Goal: Task Accomplishment & Management: Use online tool/utility

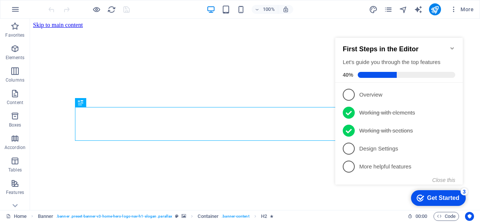
click at [453, 45] on icon "Minimize checklist" at bounding box center [452, 48] width 6 height 6
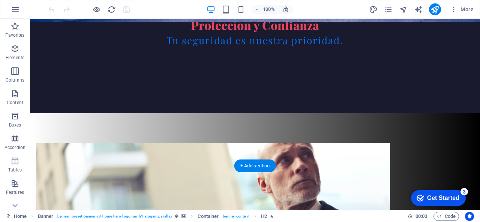
scroll to position [413, 0]
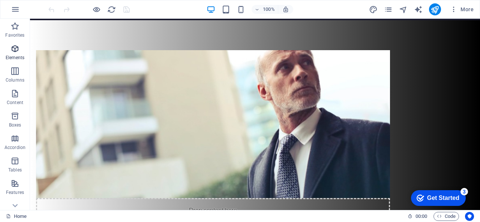
click at [10, 48] on span "Elements" at bounding box center [15, 53] width 30 height 18
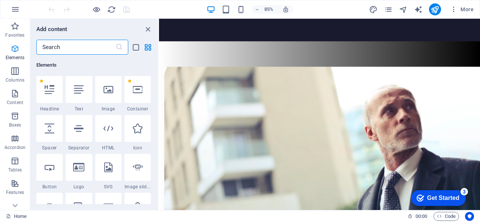
scroll to position [80, 0]
click at [17, 92] on icon "button" at bounding box center [15, 93] width 9 height 9
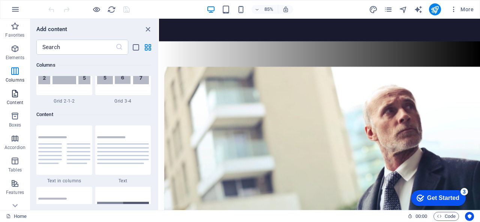
scroll to position [1312, 0]
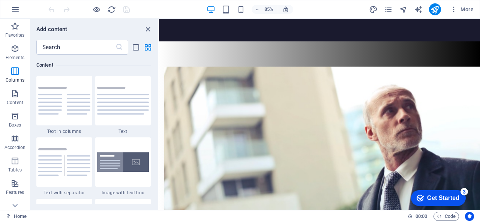
click at [143, 31] on div "Add content" at bounding box center [94, 29] width 128 height 9
click at [145, 29] on icon "close panel" at bounding box center [148, 29] width 9 height 9
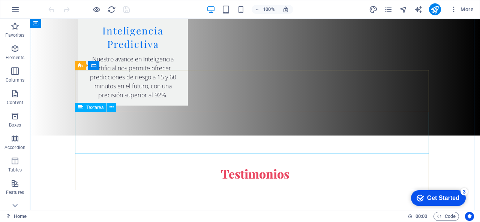
scroll to position [1725, 0]
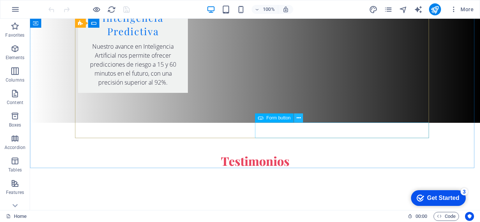
click at [297, 118] on icon at bounding box center [299, 118] width 4 height 8
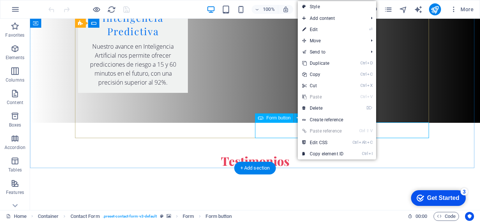
click div "Enviar consulta"
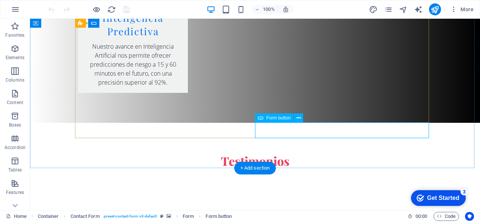
click div "Enviar consulta"
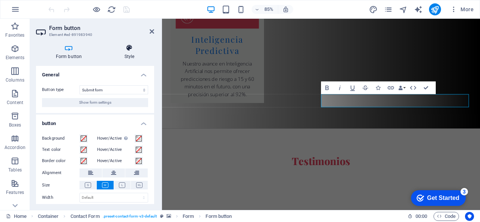
click at [133, 57] on h4 "Style" at bounding box center [130, 52] width 50 height 16
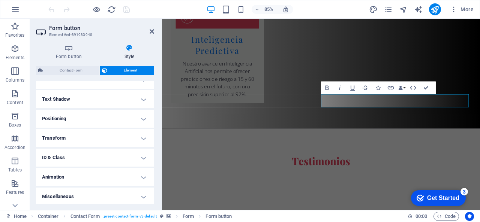
scroll to position [194, 0]
click at [73, 52] on h4 "Form button" at bounding box center [70, 52] width 69 height 16
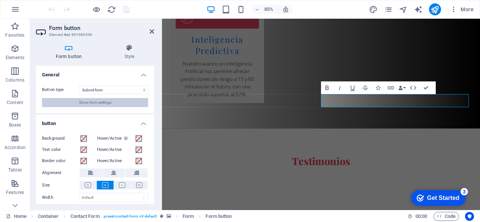
click at [82, 102] on span "Show form settings" at bounding box center [95, 102] width 32 height 9
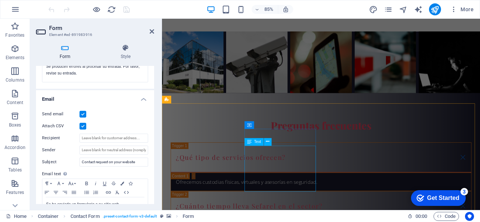
scroll to position [2054, 0]
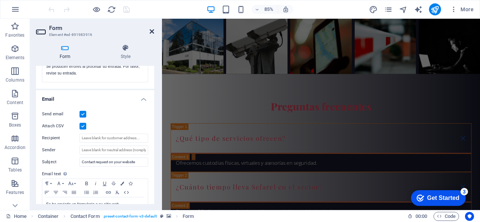
click at [150, 30] on header "Form Element #ed-891983916" at bounding box center [95, 29] width 118 height 20
click at [151, 31] on icon at bounding box center [152, 32] width 5 height 6
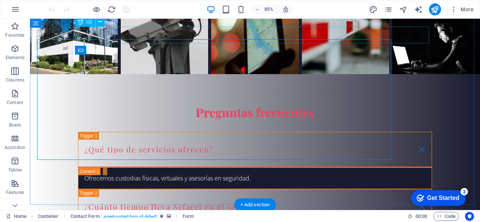
scroll to position [1689, 0]
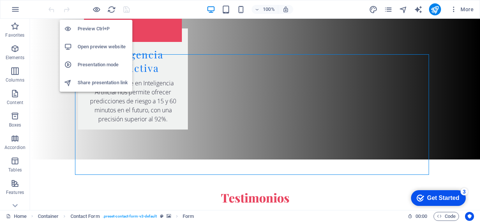
click at [89, 51] on h6 "Open preview website" at bounding box center [103, 46] width 50 height 9
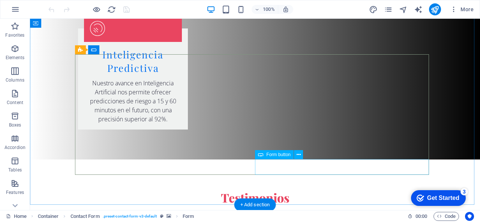
click div "Enviar consulta"
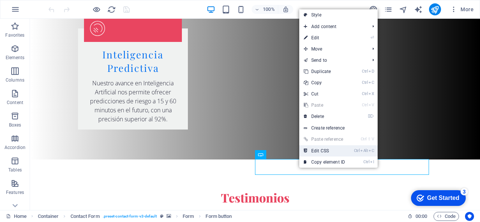
click at [324, 149] on link "Ctrl Alt C Edit CSS" at bounding box center [324, 151] width 50 height 11
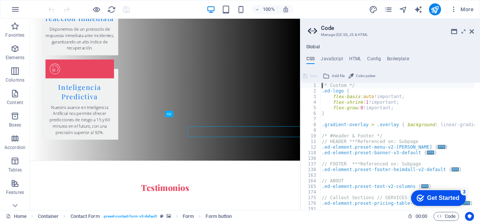
scroll to position [1676, 0]
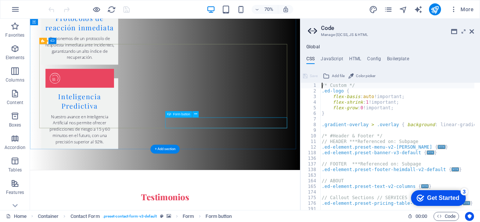
click div "Enviar consulta"
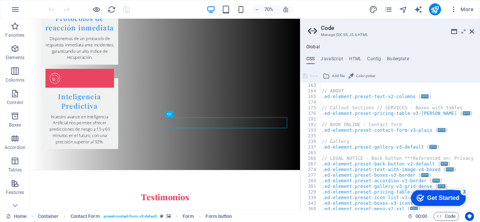
scroll to position [90, 0]
click at [356, 60] on h4 "HTML" at bounding box center [355, 60] width 12 height 8
type textarea "<a href="#main-content" class="wv-link-content button">Skip to main content</a>"
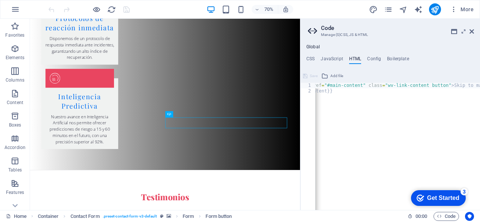
scroll to position [0, 38]
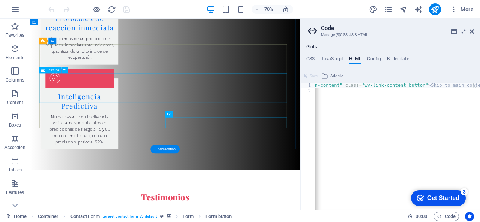
click div
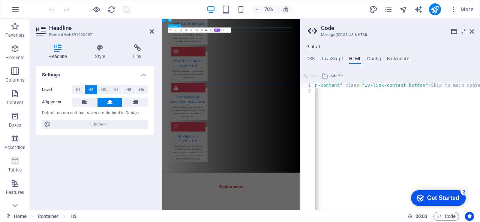
scroll to position [1753, 0]
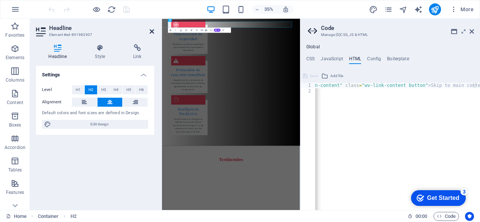
click at [153, 30] on icon at bounding box center [152, 32] width 5 height 6
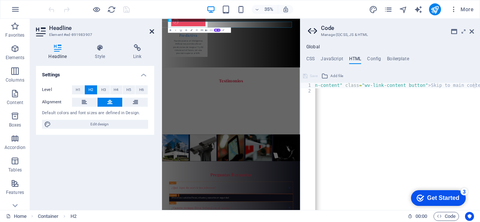
scroll to position [1676, 0]
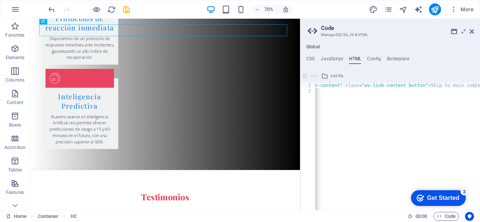
click at [308, 78] on div "Save" at bounding box center [310, 76] width 17 height 9
click at [330, 78] on span "Add file" at bounding box center [336, 76] width 13 height 9
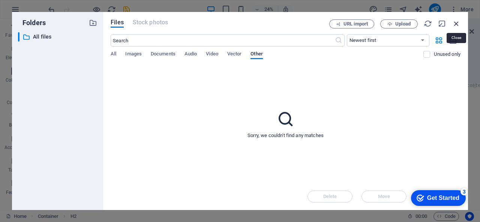
click at [456, 22] on icon "button" at bounding box center [456, 24] width 8 height 8
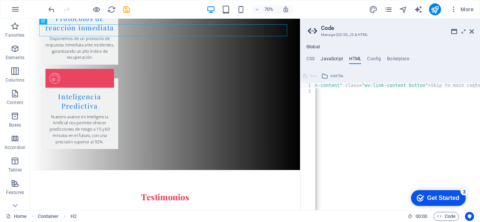
click at [330, 57] on h4 "JavaScript" at bounding box center [332, 60] width 22 height 8
type textarea "/* JS for preset "Menu V2" */"
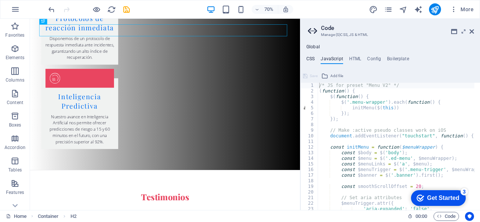
click at [314, 60] on h4 "CSS" at bounding box center [310, 60] width 8 height 8
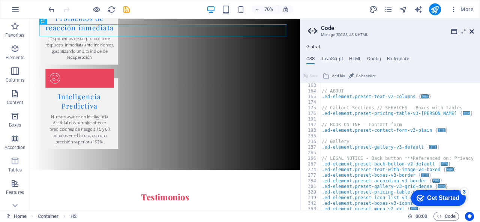
click at [472, 30] on icon at bounding box center [472, 32] width 5 height 6
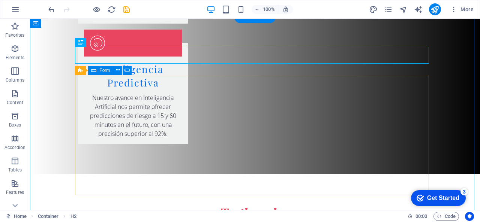
scroll to position [1689, 0]
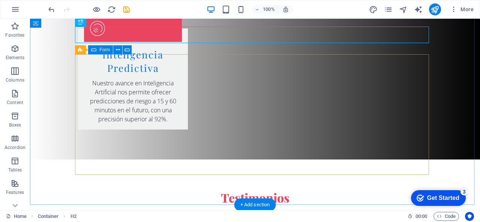
click div "He leído y comprendido la política de privacidad. ¿Ilegible? Cargar nuevo Envia…"
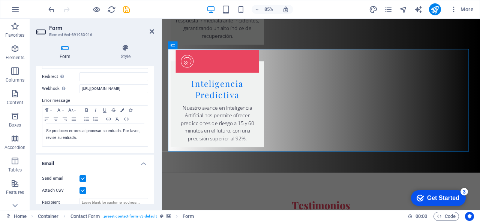
scroll to position [113, 0]
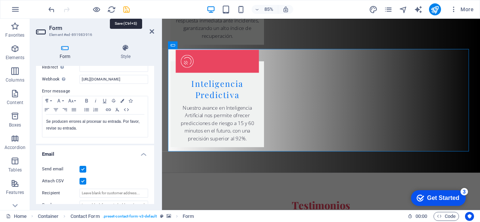
click at [126, 10] on icon "save" at bounding box center [126, 9] width 9 height 9
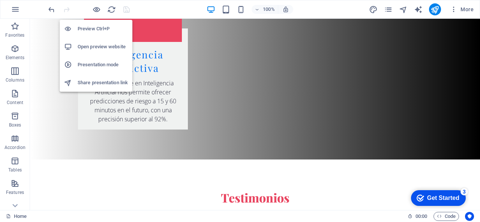
click at [89, 52] on li "Open preview website" at bounding box center [96, 47] width 73 height 18
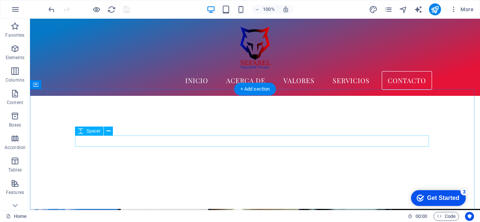
scroll to position [1801, 0]
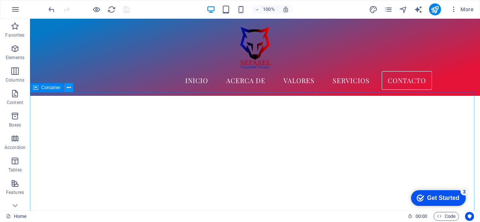
click at [67, 87] on icon at bounding box center [69, 88] width 4 height 8
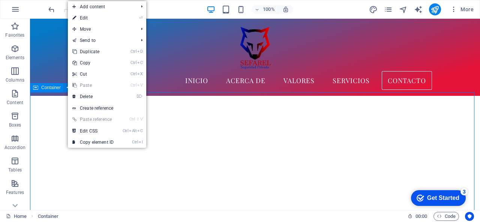
click at [56, 89] on span "Container" at bounding box center [51, 88] width 20 height 5
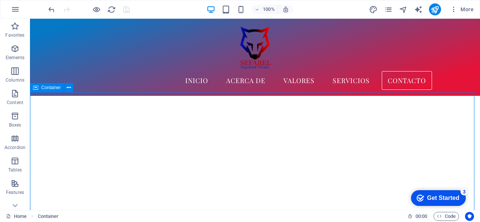
click at [56, 89] on span "Container" at bounding box center [51, 88] width 20 height 5
click at [56, 90] on span "Container" at bounding box center [51, 88] width 20 height 5
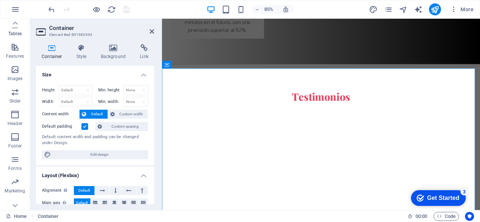
scroll to position [146, 0]
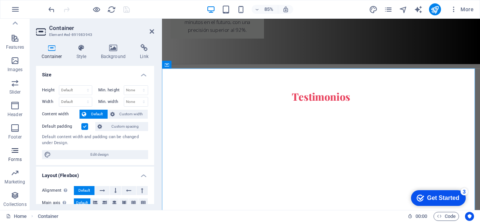
click at [17, 153] on icon "button" at bounding box center [15, 150] width 9 height 9
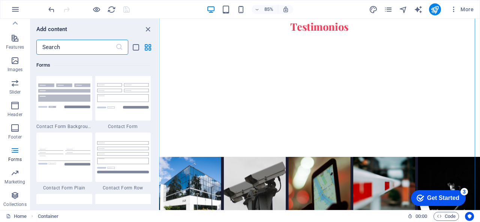
scroll to position [5476, 0]
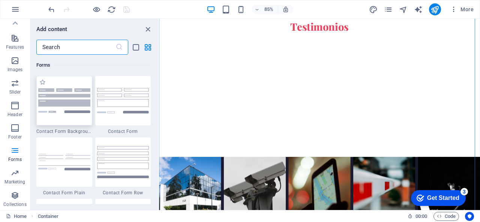
click at [60, 120] on div at bounding box center [64, 101] width 56 height 50
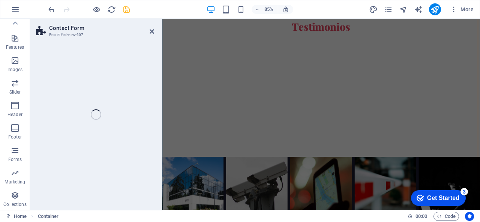
click at [63, 102] on div "Contact Form Preset #ed-new-607 Drag here to replace the existing content. Pres…" at bounding box center [255, 115] width 450 height 192
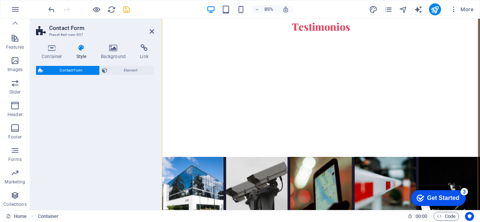
scroll to position [2138, 0]
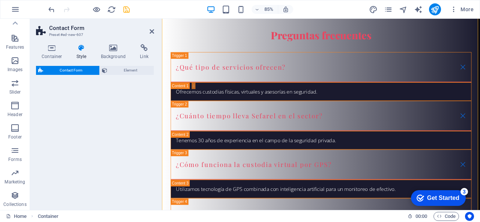
select select "rem"
select select "preset-contact-form-v3-background"
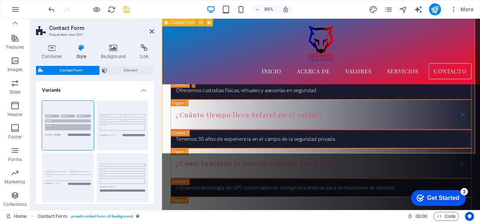
scroll to position [2084, 0]
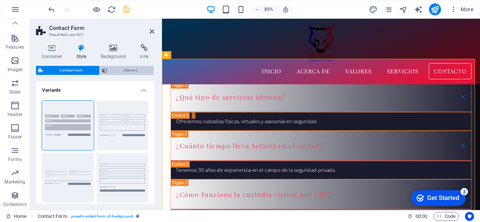
click at [107, 72] on icon at bounding box center [104, 70] width 5 height 9
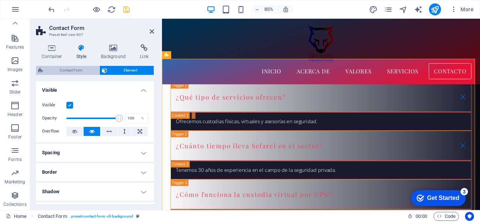
click at [72, 69] on span "Contact Form" at bounding box center [71, 70] width 52 height 9
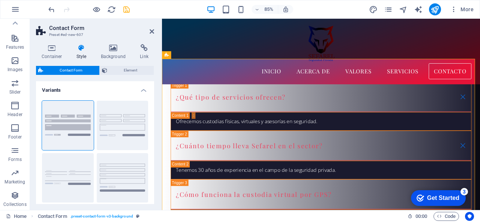
click at [72, 69] on span "Contact Form" at bounding box center [71, 70] width 52 height 9
click at [119, 66] on span "Element" at bounding box center [131, 70] width 42 height 9
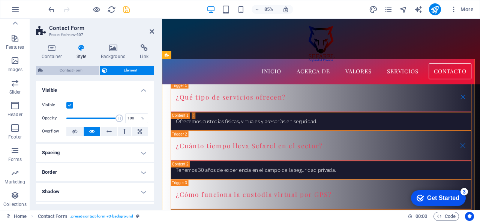
click at [78, 67] on span "Contact Form" at bounding box center [71, 70] width 52 height 9
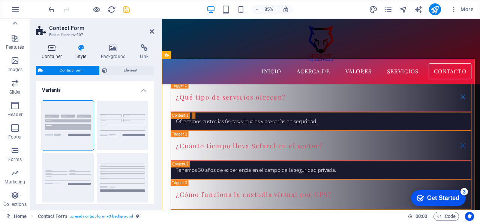
click at [52, 56] on h4 "Container" at bounding box center [53, 52] width 35 height 16
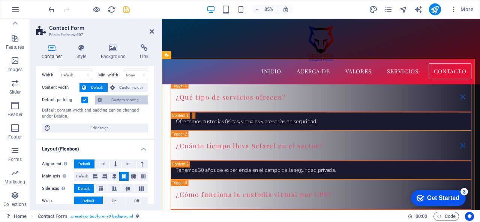
scroll to position [38, 0]
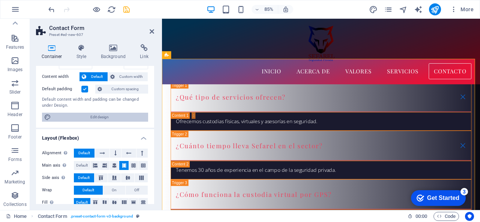
click at [113, 115] on span "Edit design" at bounding box center [99, 117] width 93 height 9
select select "rem"
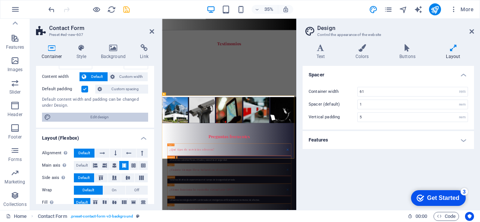
scroll to position [1989, 0]
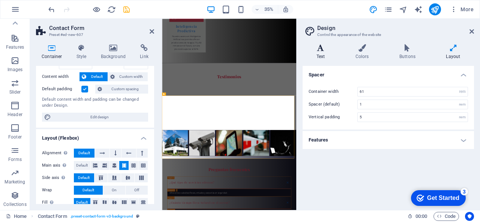
click at [324, 53] on h4 "Text" at bounding box center [322, 52] width 39 height 16
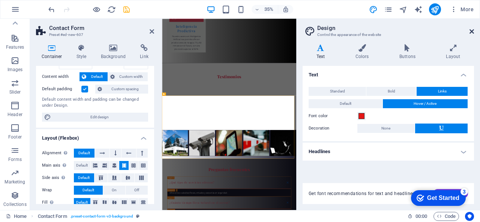
click at [471, 30] on icon at bounding box center [472, 32] width 5 height 6
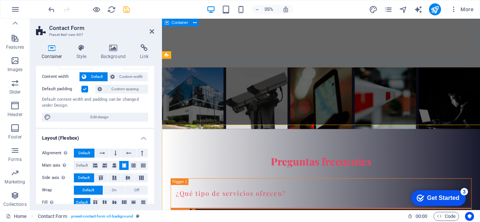
scroll to position [2084, 0]
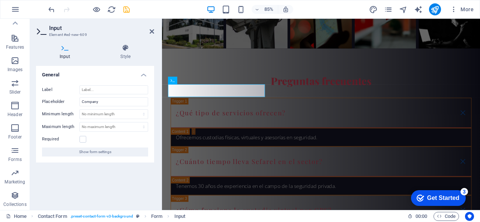
drag, startPoint x: 207, startPoint y: 104, endPoint x: 152, endPoint y: 104, distance: 55.1
type input "Nombre"
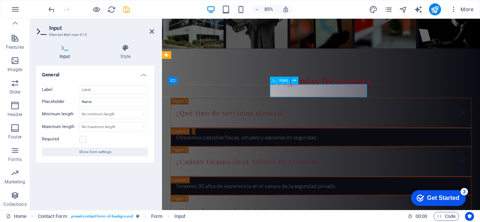
type input "Telefono"
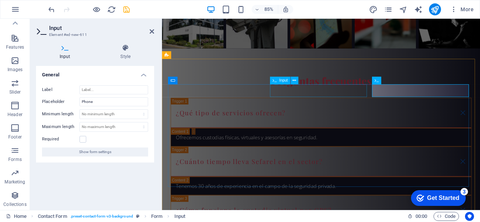
drag, startPoint x: 434, startPoint y: 103, endPoint x: 388, endPoint y: 104, distance: 45.8
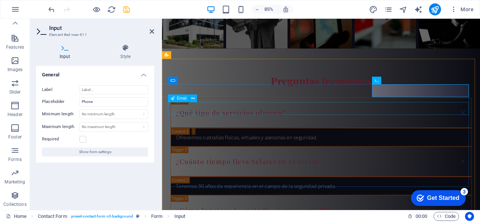
type input "Email"
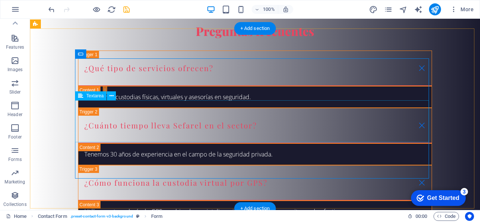
scroll to position [2137, 0]
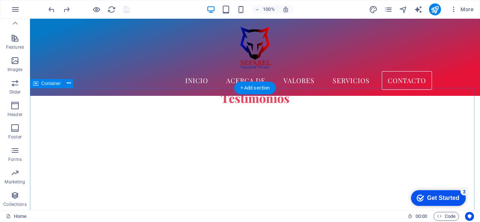
scroll to position [1765, 0]
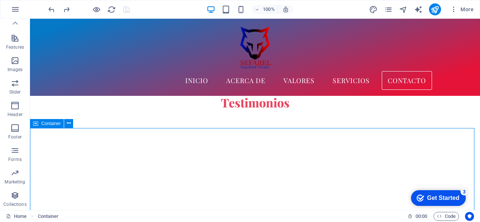
click at [49, 124] on span "Container" at bounding box center [51, 124] width 20 height 5
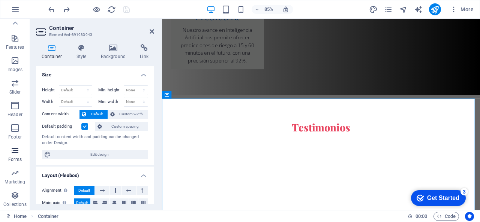
click at [13, 153] on icon "button" at bounding box center [15, 150] width 9 height 9
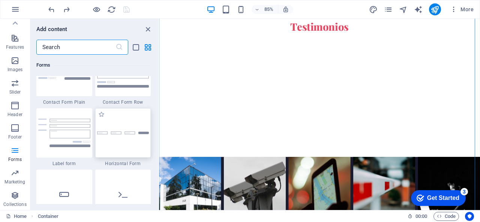
scroll to position [5589, 0]
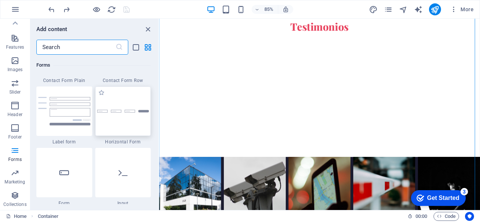
click at [121, 123] on div at bounding box center [123, 112] width 56 height 50
click at [159, 123] on div "Drag here to replace the existing content. Press “Ctrl” if you want to create a…" at bounding box center [319, 115] width 321 height 192
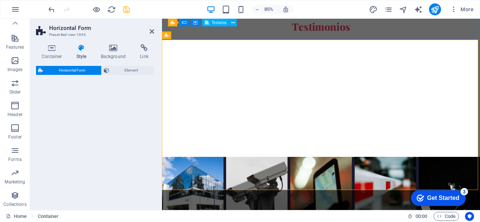
scroll to position [2108, 0]
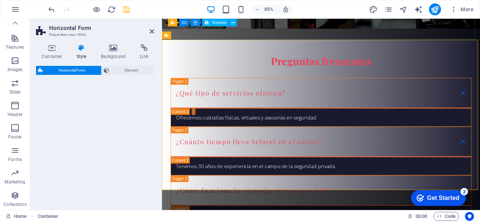
select select "rem"
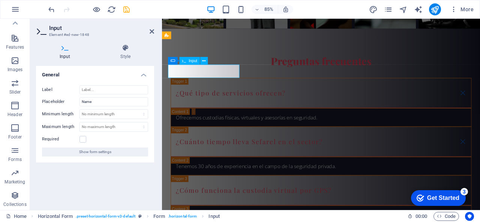
type input "Nombre"
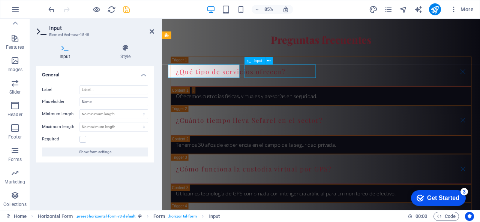
scroll to position [2123, 0]
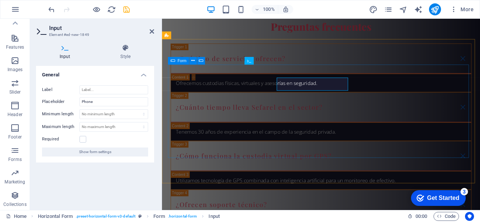
scroll to position [2108, 0]
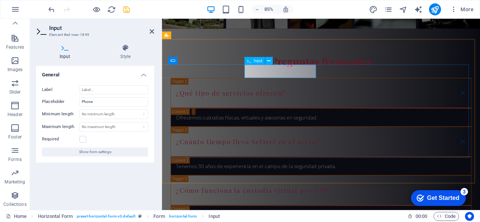
type input "Telefono"
click at [153, 33] on icon at bounding box center [152, 32] width 5 height 6
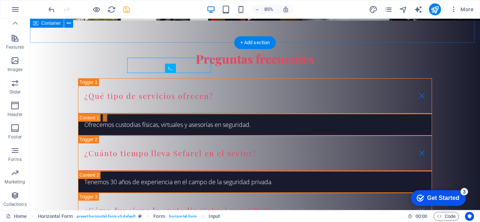
scroll to position [2123, 0]
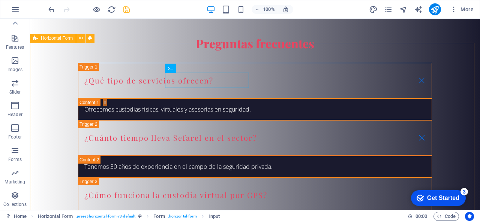
click at [40, 38] on div "Horizontal Form" at bounding box center [53, 38] width 46 height 9
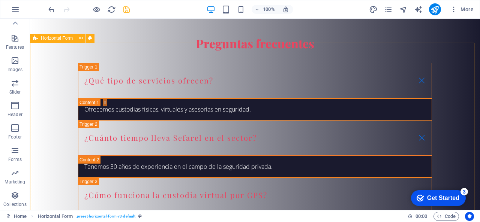
click at [40, 38] on div "Horizontal Form" at bounding box center [53, 38] width 46 height 9
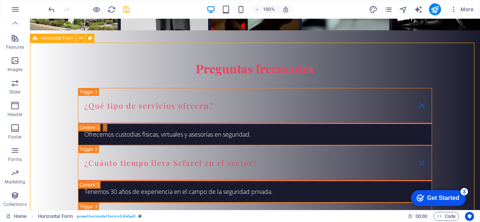
scroll to position [2108, 0]
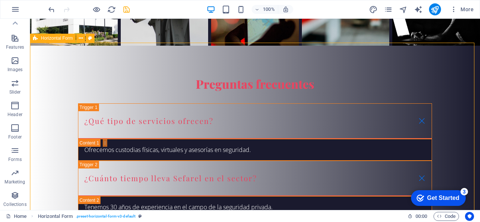
select select "rem"
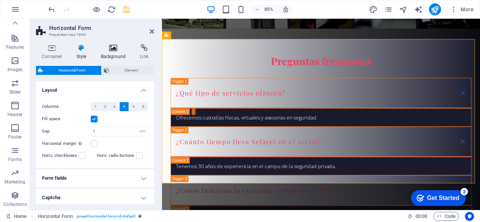
click at [118, 53] on h4 "Background" at bounding box center [114, 52] width 39 height 16
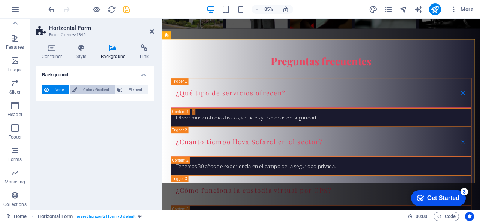
click at [91, 89] on span "Color / Gradient" at bounding box center [96, 90] width 33 height 9
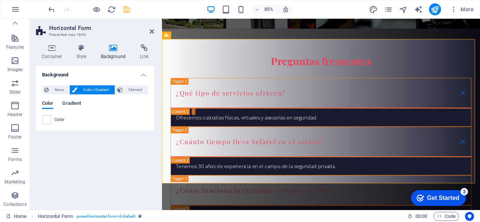
click at [72, 105] on span "Gradient" at bounding box center [71, 104] width 19 height 11
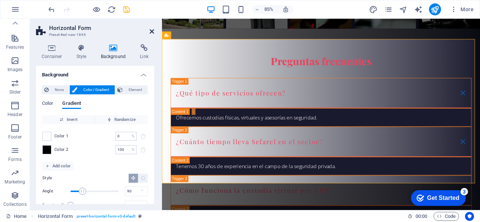
click at [151, 30] on icon at bounding box center [152, 32] width 5 height 6
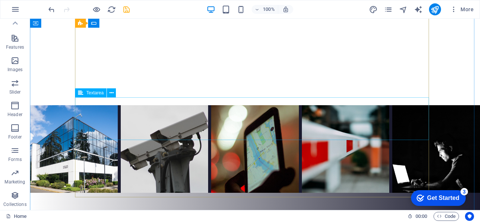
scroll to position [1973, 0]
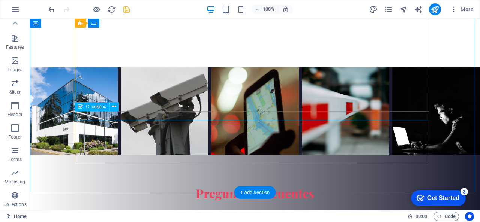
click div "He leído y comprendido la política de privacidad."
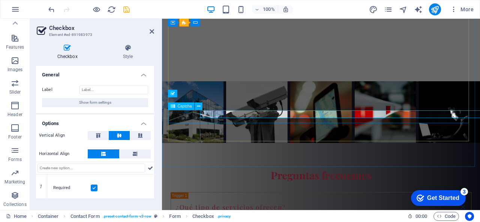
scroll to position [1958, 0]
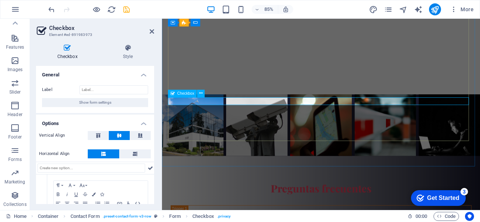
click div "He leído y comprendido la política de privacidad."
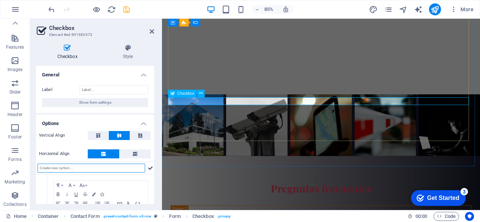
click div "He leído y comprendido la política de privacidad."
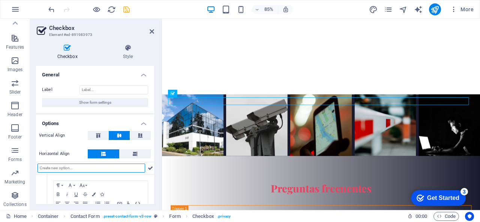
drag, startPoint x: 177, startPoint y: 116, endPoint x: 267, endPoint y: 121, distance: 90.2
click div "He leído y comprendido la política de privacidad. ¿Ilegible? Cargar nuevo Envia…"
drag, startPoint x: 267, startPoint y: 121, endPoint x: 383, endPoint y: 106, distance: 117.2
click div "He leído y comprendido la política de privacidad. ¿Ilegible? Cargar nuevo Envia…"
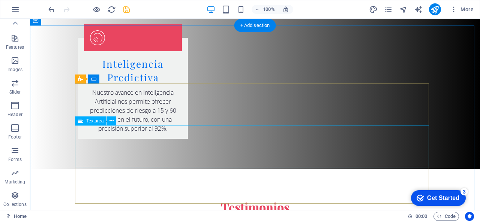
scroll to position [1711, 0]
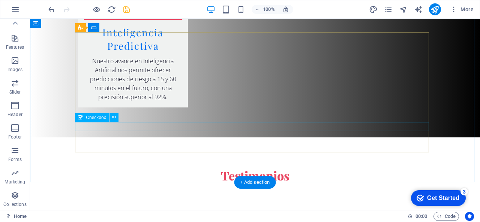
click div "He leído y comprendido la política de privacidad."
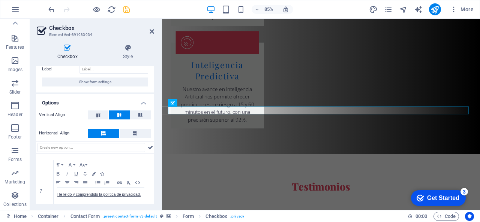
scroll to position [0, 0]
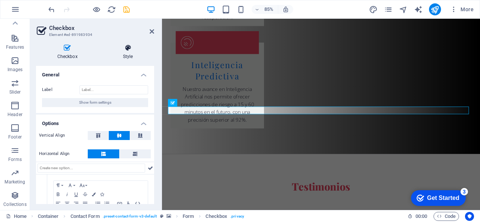
click at [121, 56] on h4 "Style" at bounding box center [128, 52] width 53 height 16
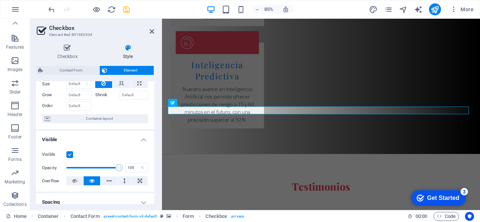
scroll to position [38, 0]
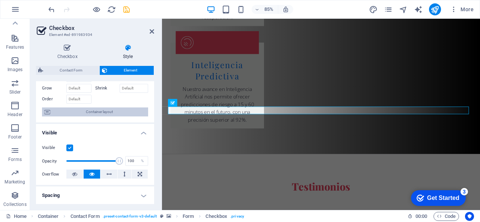
click at [85, 112] on span "Container layout" at bounding box center [99, 112] width 93 height 9
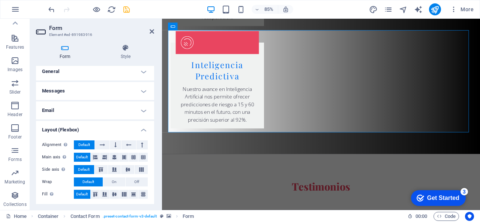
scroll to position [4, 0]
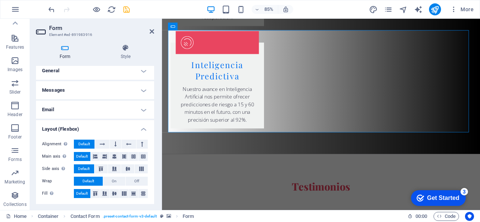
click at [110, 93] on h4 "Messages" at bounding box center [95, 90] width 118 height 18
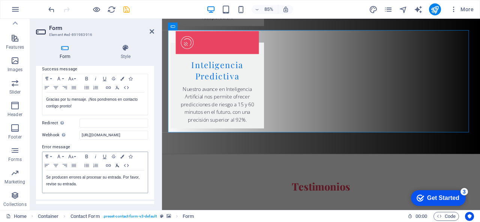
scroll to position [117, 0]
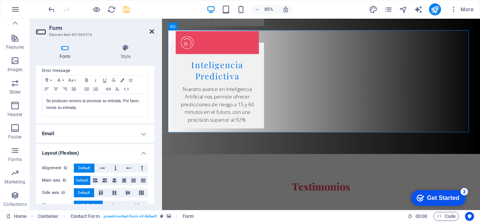
click at [153, 30] on icon at bounding box center [152, 32] width 5 height 6
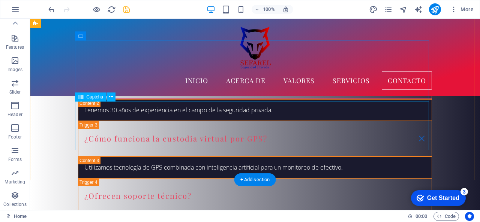
scroll to position [2123, 0]
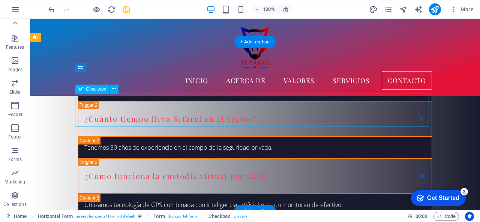
drag, startPoint x: 147, startPoint y: 128, endPoint x: 117, endPoint y: 109, distance: 35.4
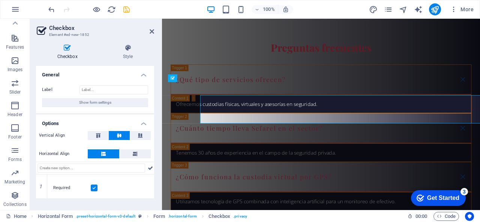
scroll to position [2108, 0]
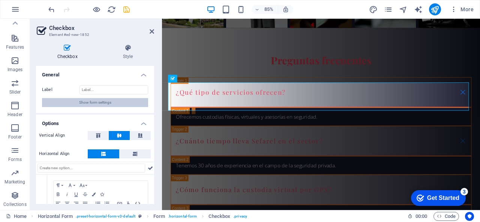
click at [137, 105] on button "Show form settings" at bounding box center [95, 102] width 106 height 9
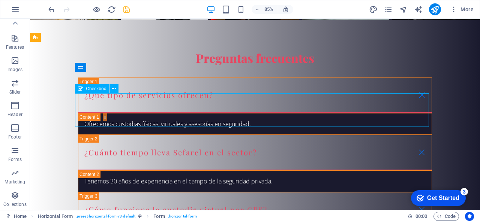
scroll to position [2124, 0]
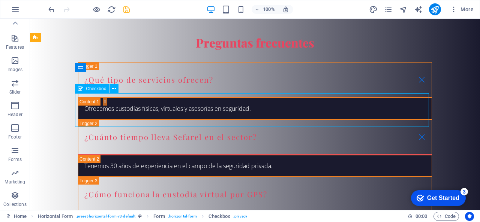
drag, startPoint x: 56, startPoint y: 108, endPoint x: 251, endPoint y: 99, distance: 196.0
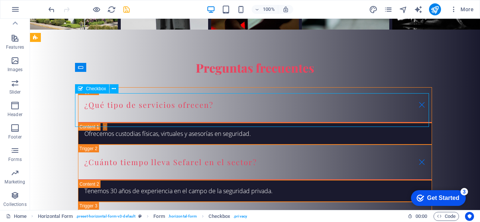
scroll to position [2108, 0]
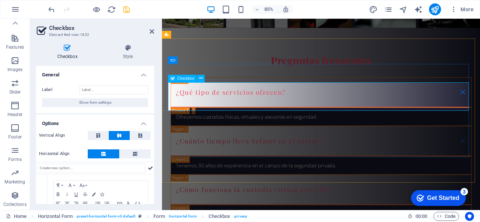
click at [129, 51] on icon at bounding box center [128, 48] width 53 height 8
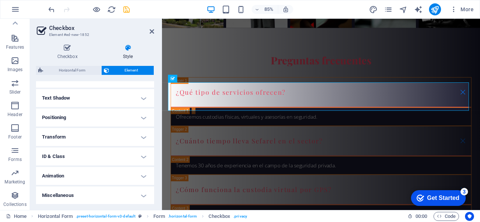
scroll to position [0, 0]
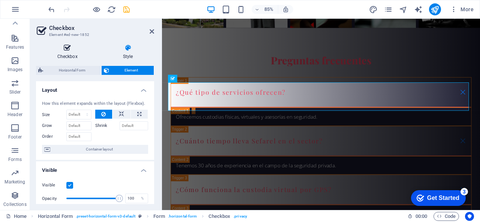
click at [69, 57] on h4 "Checkbox" at bounding box center [69, 52] width 66 height 16
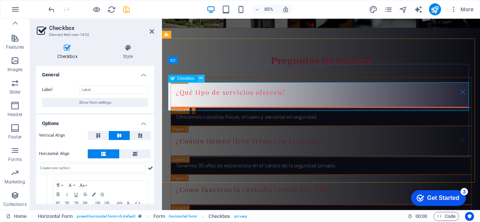
click at [204, 79] on button at bounding box center [201, 79] width 8 height 8
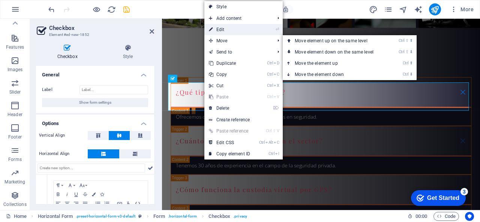
click at [236, 30] on link "⏎ Edit" at bounding box center [229, 29] width 50 height 11
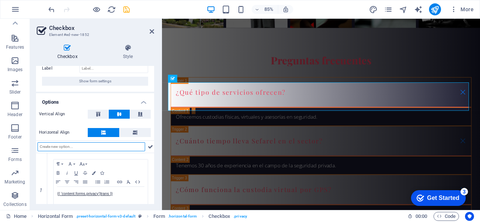
scroll to position [44, 0]
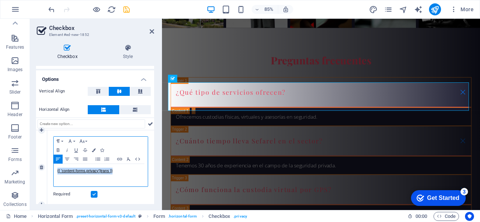
drag, startPoint x: 119, startPoint y: 172, endPoint x: 56, endPoint y: 172, distance: 63.0
click at [56, 172] on div "{{ 'content.forms.privacy'|trans }}" at bounding box center [101, 175] width 94 height 23
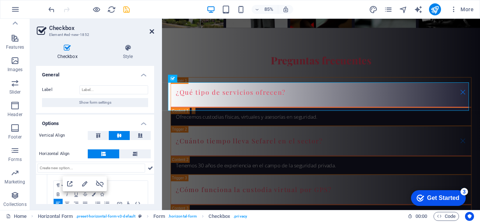
click at [152, 30] on icon at bounding box center [152, 32] width 5 height 6
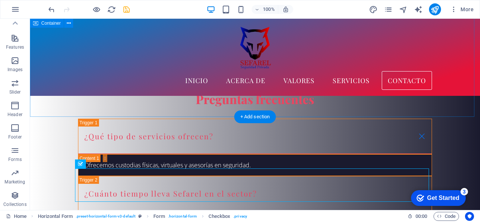
scroll to position [2011, 0]
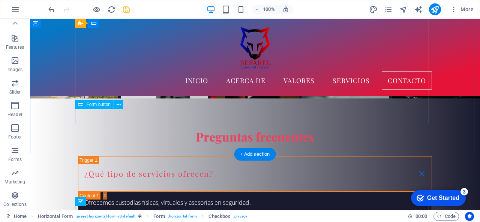
click div "Enviar Solicitud"
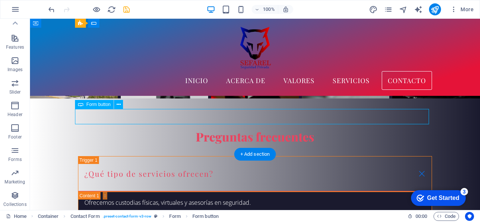
click div "Enviar Solicitud"
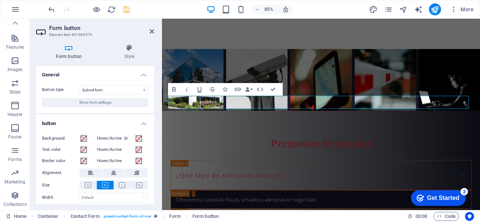
scroll to position [1995, 0]
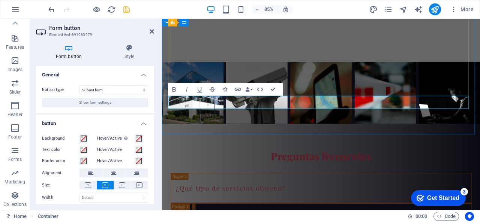
scroll to position [2011, 0]
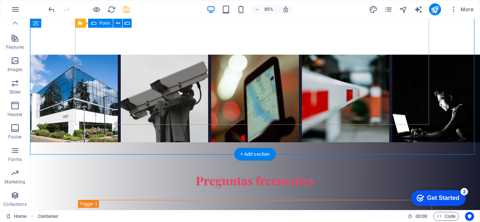
click div "He leído y comprendido la política de privacidad. ¿Ilegible? Cargar nuevo Envia…"
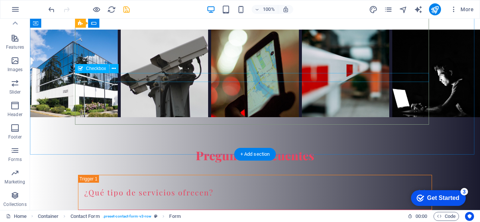
click div "He leído y comprendido la política de privacidad."
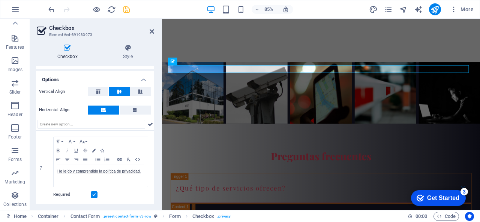
scroll to position [44, 0]
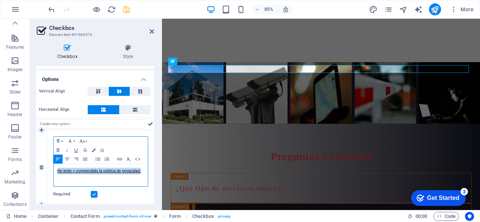
drag, startPoint x: 136, startPoint y: 172, endPoint x: 53, endPoint y: 172, distance: 82.5
click at [53, 172] on div "Paragraph Format Normal Heading 1 Heading 2 Heading 3 Heading 4 Heading 5 Headi…" at bounding box center [100, 162] width 95 height 51
copy link "He leído y comprendido la política de privacidad."
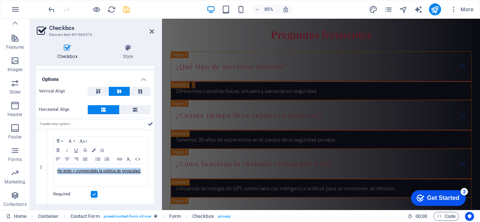
scroll to position [2146, 0]
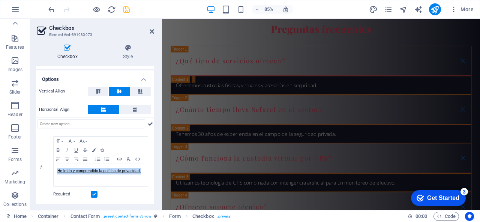
click at [152, 27] on h2 "Checkbox" at bounding box center [101, 28] width 105 height 7
click at [152, 31] on icon at bounding box center [152, 32] width 5 height 6
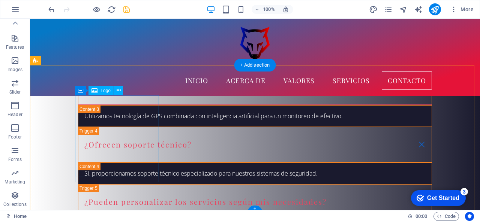
scroll to position [2122, 0]
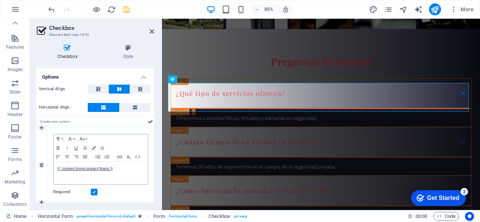
scroll to position [47, 0]
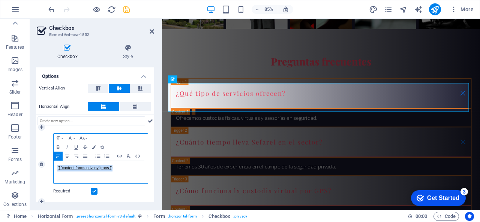
drag, startPoint x: 100, startPoint y: 170, endPoint x: 45, endPoint y: 171, distance: 54.8
click at [45, 171] on div "1 Paragraph Format Normal Heading 1 Heading 2 Heading 3 Heading 4 Heading 5 Hea…" at bounding box center [95, 165] width 118 height 75
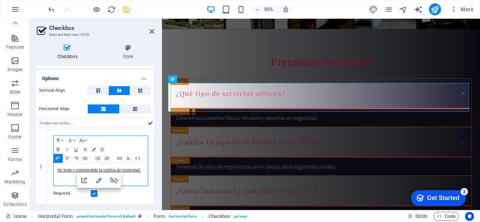
scroll to position [44, 0]
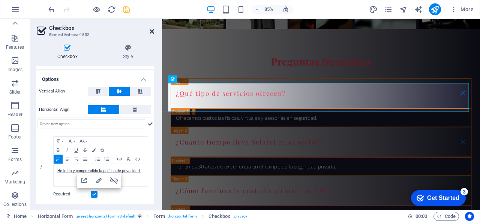
click at [150, 32] on icon at bounding box center [152, 32] width 5 height 6
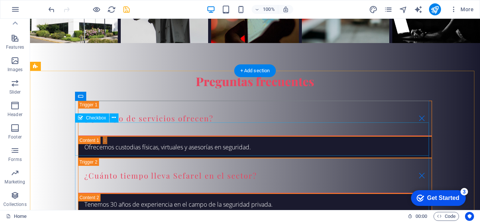
scroll to position [2160, 0]
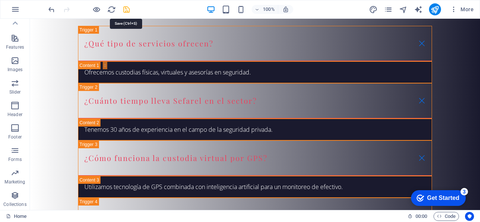
click at [127, 9] on icon "save" at bounding box center [126, 9] width 9 height 9
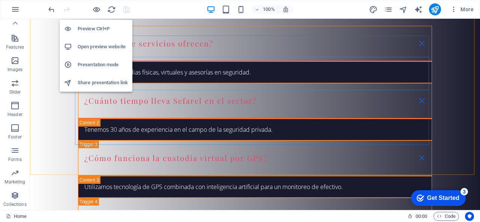
click at [80, 51] on h6 "Open preview website" at bounding box center [103, 46] width 50 height 9
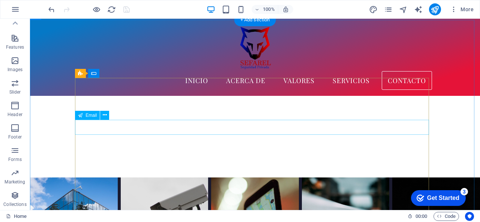
scroll to position [1823, 0]
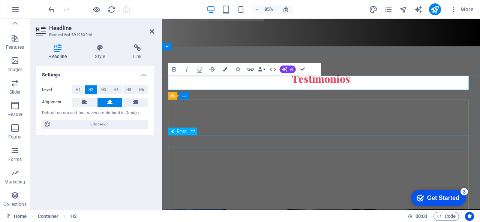
click div
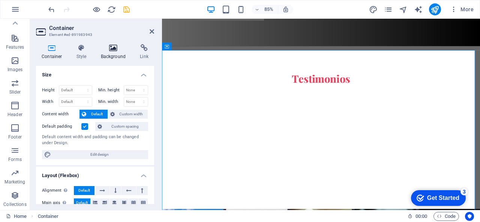
click at [112, 56] on h4 "Background" at bounding box center [114, 52] width 39 height 16
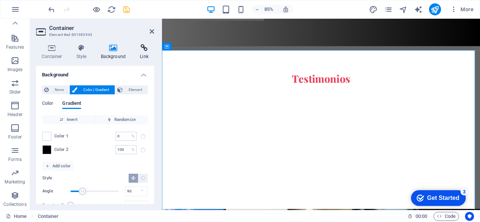
click at [139, 54] on h4 "Link" at bounding box center [144, 52] width 20 height 16
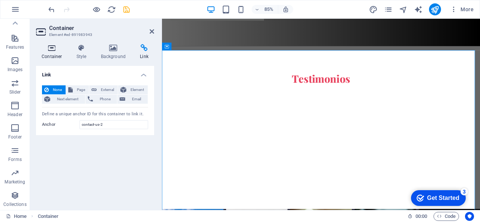
click at [55, 53] on h4 "Container" at bounding box center [53, 52] width 35 height 16
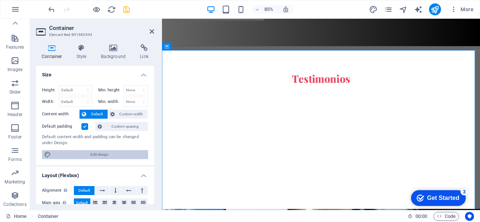
click at [95, 155] on span "Edit design" at bounding box center [99, 154] width 93 height 9
select select "rem"
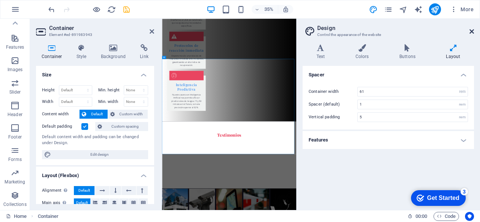
click at [472, 30] on icon at bounding box center [472, 32] width 5 height 6
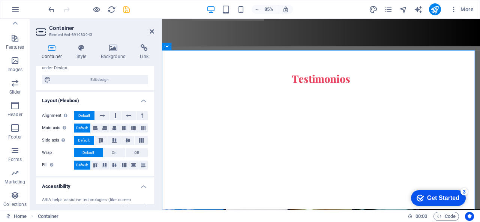
scroll to position [150, 0]
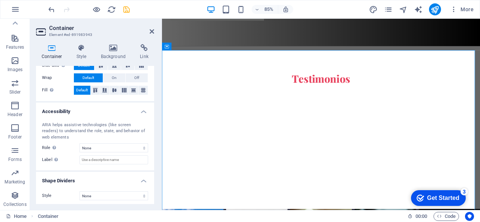
click at [149, 29] on h2 "Container" at bounding box center [101, 28] width 105 height 7
click at [152, 32] on icon at bounding box center [152, 32] width 5 height 6
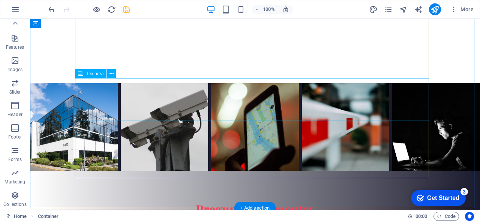
scroll to position [1972, 0]
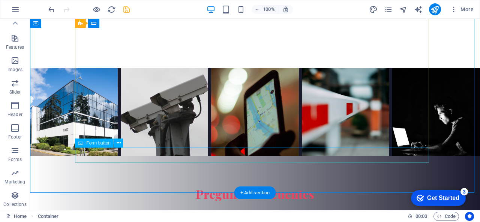
click div "Enviar Solicitud"
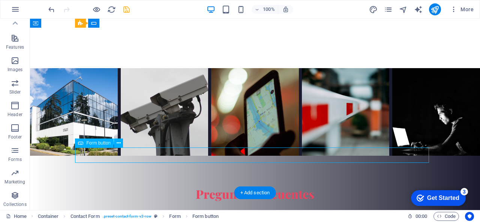
click div "Enviar Solicitud"
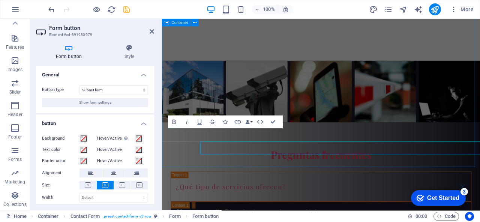
scroll to position [1957, 0]
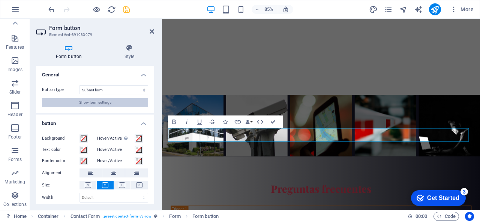
click at [119, 106] on button "Show form settings" at bounding box center [95, 102] width 106 height 9
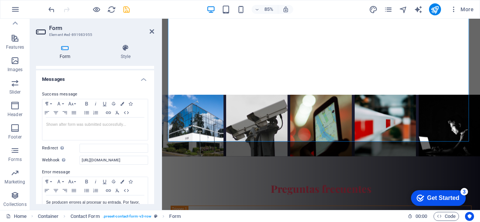
scroll to position [75, 0]
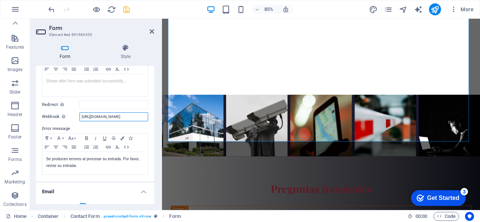
click at [113, 116] on input "[URL][DOMAIN_NAME]" at bounding box center [114, 117] width 69 height 9
click at [155, 32] on aside "Form Element #ed-891983955 Form Style General Title Define a name for the form.…" at bounding box center [96, 115] width 132 height 192
drag, startPoint x: 153, startPoint y: 31, endPoint x: 123, endPoint y: 12, distance: 35.8
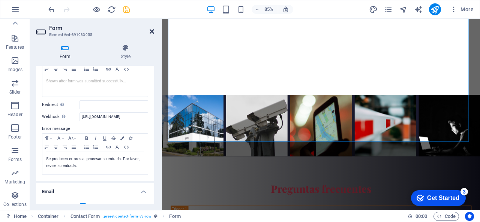
click at [153, 31] on icon at bounding box center [152, 32] width 5 height 6
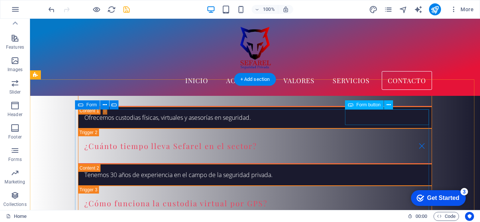
scroll to position [2085, 0]
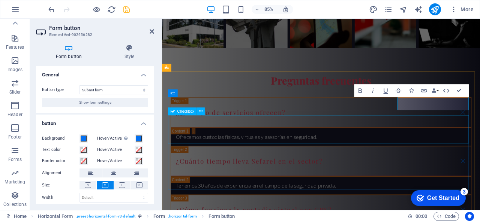
scroll to position [2070, 0]
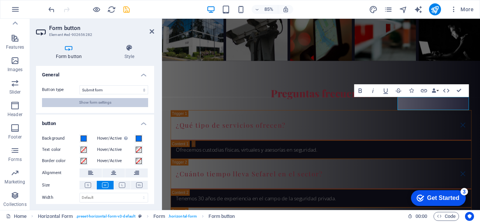
click at [84, 103] on span "Show form settings" at bounding box center [95, 102] width 32 height 9
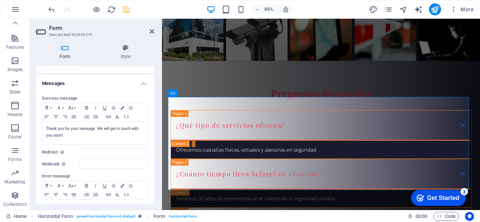
scroll to position [75, 0]
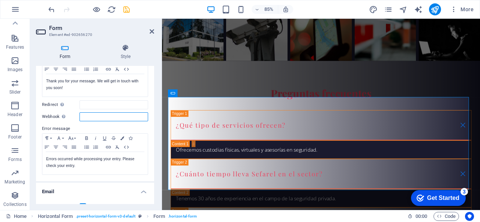
click at [92, 114] on input "Webhook A webhook is a push notification from this form to another server. Ever…" at bounding box center [114, 117] width 69 height 9
paste input "[URL][DOMAIN_NAME]"
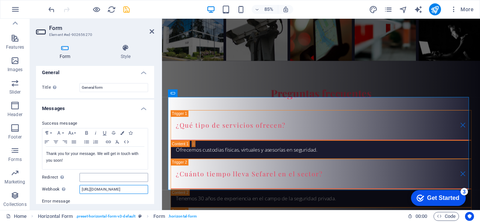
scroll to position [0, 0]
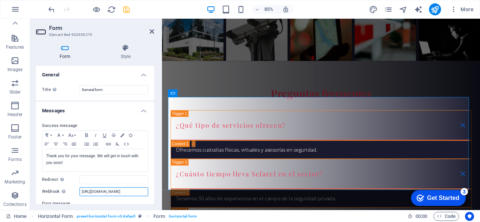
type input "[URL][DOMAIN_NAME]"
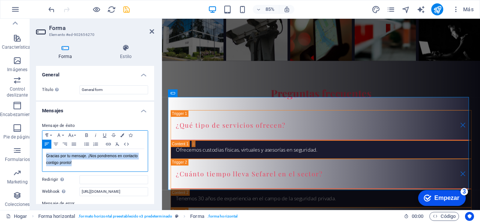
click at [38, 156] on div "Mensaje de éxito Formato de párrafo Normal Título 1 Título 2 Título 3 Título 4 …" at bounding box center [95, 186] width 118 height 141
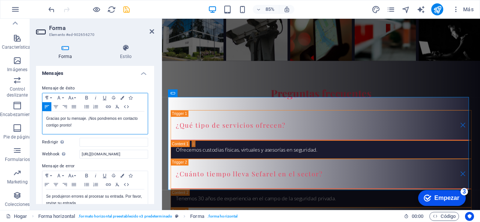
scroll to position [113, 0]
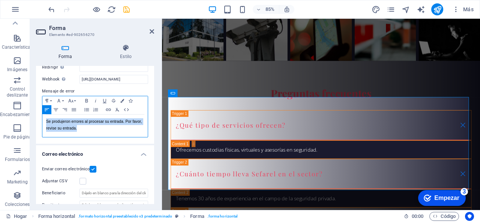
drag, startPoint x: 53, startPoint y: 120, endPoint x: 38, endPoint y: 114, distance: 16.5
click at [38, 114] on div "Mensaje de éxito Formato de párrafo Normal Título 1 Título 2 Título 3 Título 4 …" at bounding box center [95, 73] width 118 height 141
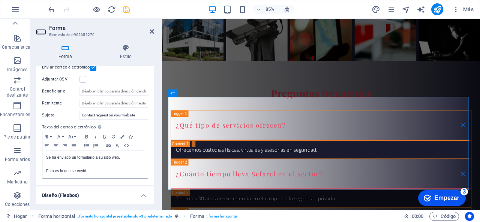
scroll to position [225, 0]
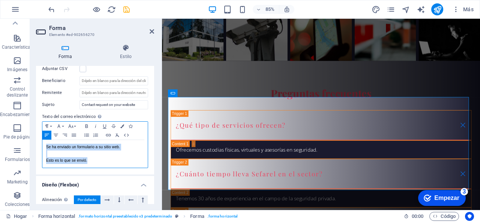
drag, startPoint x: 60, startPoint y: 154, endPoint x: 41, endPoint y: 144, distance: 21.5
click at [41, 144] on div "Enviar correo electrónico Adjuntar CSV Beneficiario Remitente Sujeto Contact re…" at bounding box center [95, 111] width 118 height 128
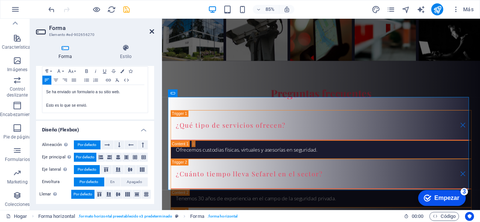
click at [150, 31] on icon at bounding box center [152, 32] width 5 height 6
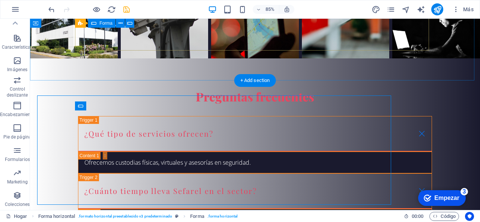
scroll to position [2085, 0]
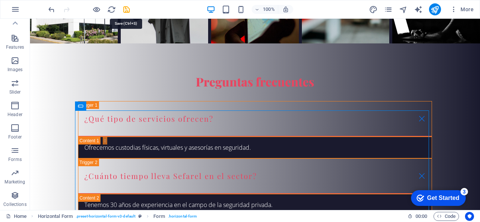
drag, startPoint x: 128, startPoint y: 6, endPoint x: 132, endPoint y: 8, distance: 4.2
click at [128, 6] on icon "save" at bounding box center [126, 9] width 9 height 9
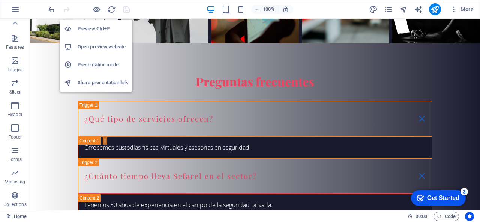
click at [99, 54] on li "Open preview website" at bounding box center [96, 47] width 73 height 18
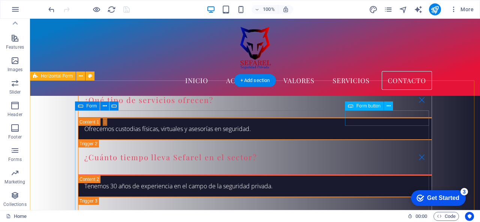
click div "Submit"
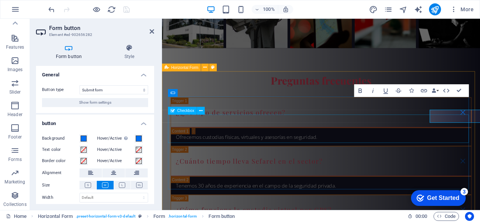
scroll to position [2070, 0]
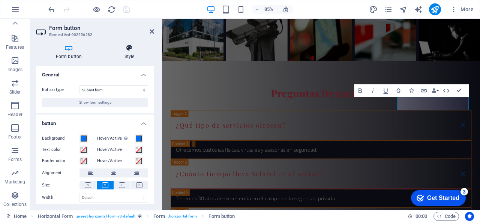
click at [127, 53] on h4 "Style" at bounding box center [130, 52] width 50 height 16
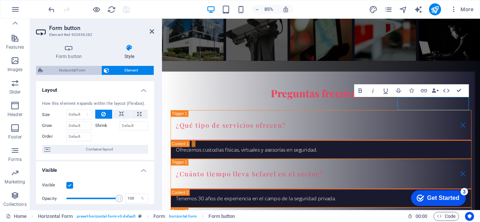
click at [68, 69] on span "Horizontal Form" at bounding box center [72, 70] width 54 height 9
select select "rem"
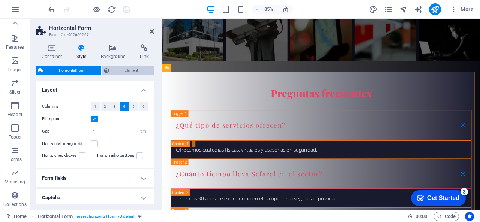
click at [130, 69] on span "Element" at bounding box center [131, 70] width 41 height 9
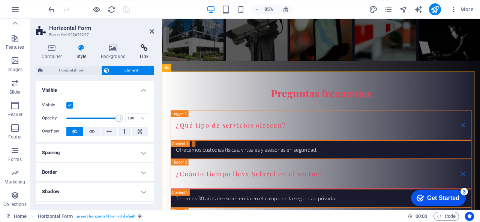
click at [139, 55] on h4 "Link" at bounding box center [144, 52] width 20 height 16
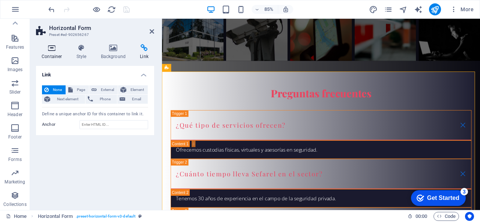
click at [58, 54] on h4 "Container" at bounding box center [53, 52] width 35 height 16
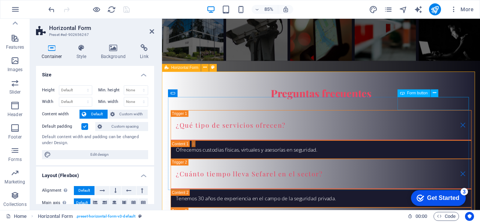
click div "Submit"
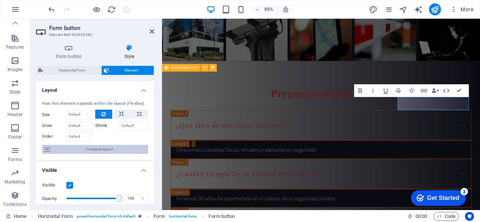
click at [92, 149] on span "Container layout" at bounding box center [99, 149] width 93 height 9
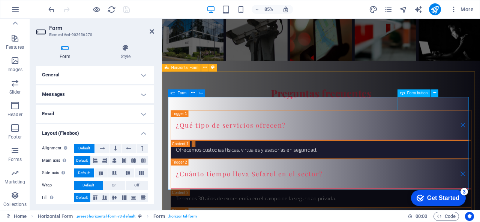
click div "Submit"
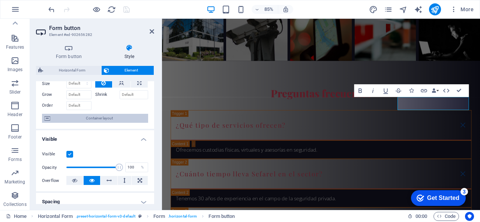
scroll to position [0, 0]
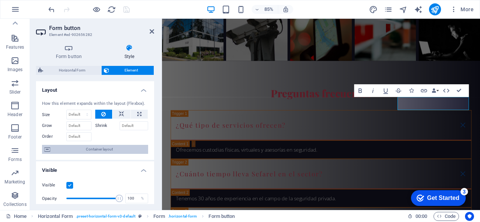
click at [93, 150] on span "Container layout" at bounding box center [99, 149] width 93 height 9
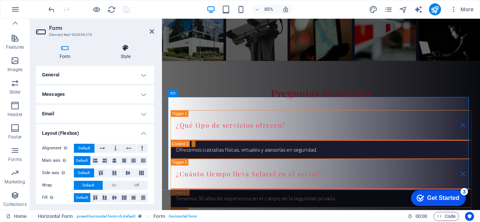
click at [120, 53] on h4 "Style" at bounding box center [125, 52] width 57 height 16
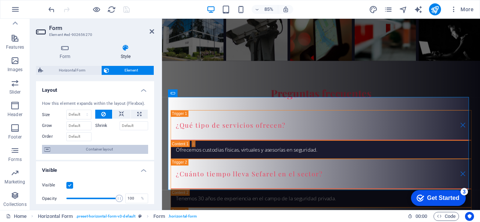
click at [103, 146] on span "Container layout" at bounding box center [99, 149] width 93 height 9
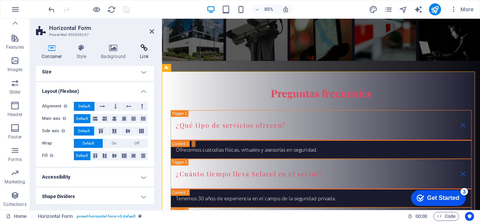
scroll to position [4, 0]
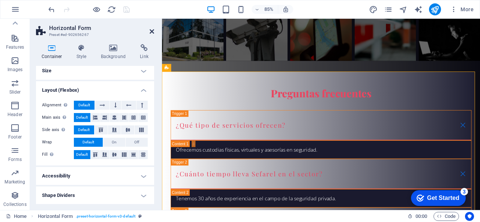
click at [152, 32] on icon at bounding box center [152, 32] width 5 height 6
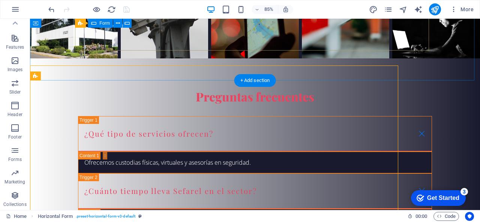
scroll to position [2085, 0]
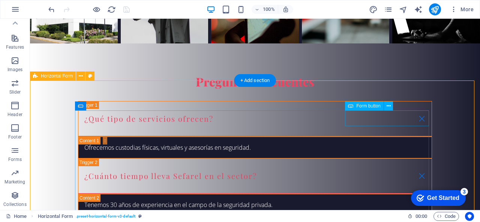
click div "Submit"
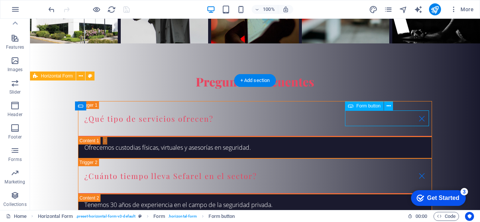
click div "Submit"
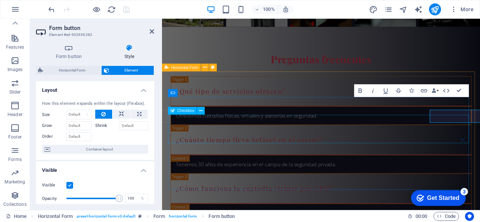
scroll to position [2070, 0]
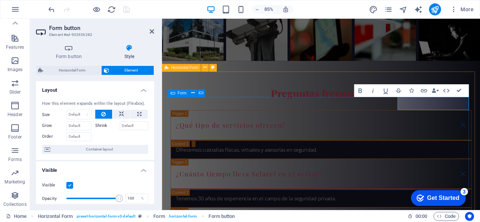
click button "Submit"
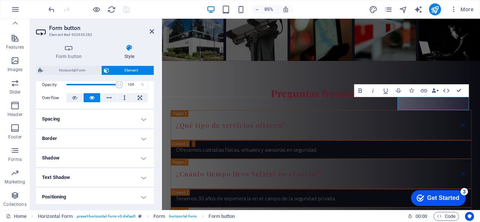
scroll to position [0, 0]
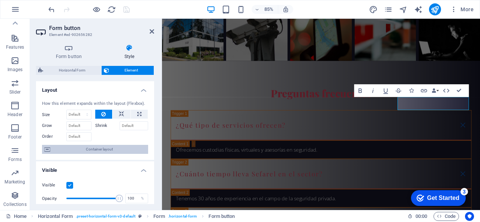
click at [100, 151] on span "Container layout" at bounding box center [99, 149] width 93 height 9
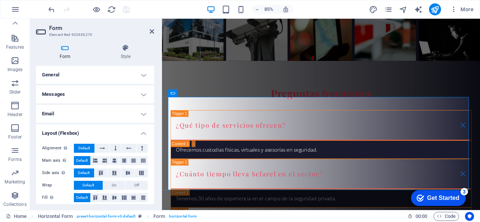
scroll to position [4, 0]
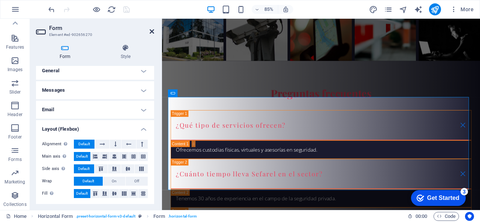
click at [152, 30] on icon at bounding box center [152, 32] width 5 height 6
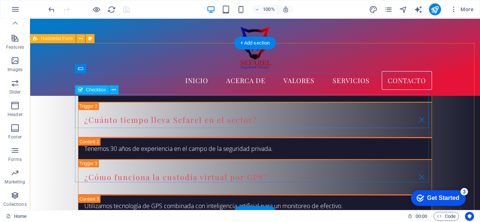
scroll to position [2047, 0]
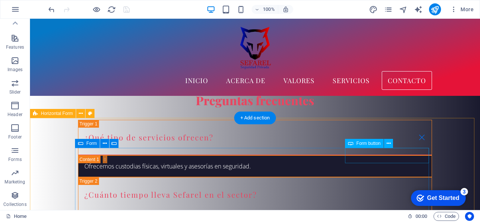
click div "Submit"
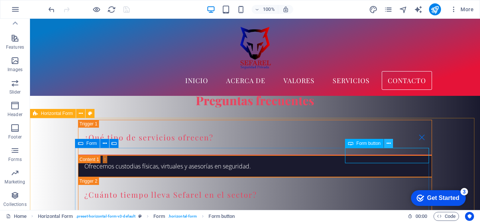
click at [389, 144] on icon at bounding box center [389, 144] width 4 height 8
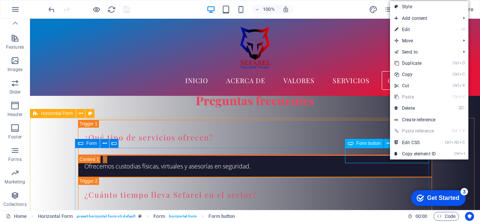
click at [374, 143] on span "Form button" at bounding box center [368, 143] width 24 height 5
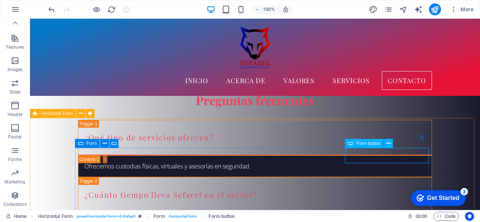
click at [374, 143] on span "Form button" at bounding box center [368, 143] width 24 height 5
click div "Nombre Telefono Submit He leído y comprendido la política de privacidad. Nicht …"
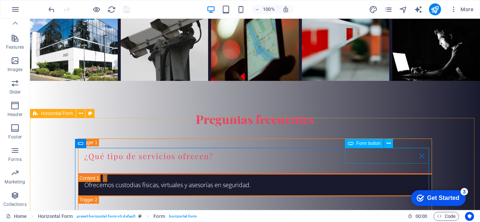
click at [371, 145] on span "Form button" at bounding box center [368, 143] width 24 height 5
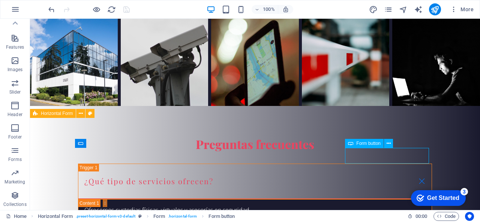
scroll to position [2032, 0]
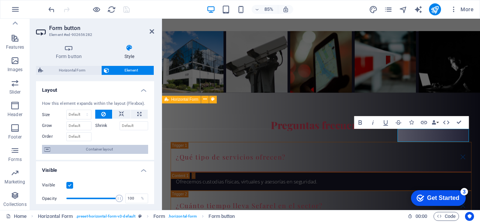
click at [104, 151] on span "Container layout" at bounding box center [99, 149] width 93 height 9
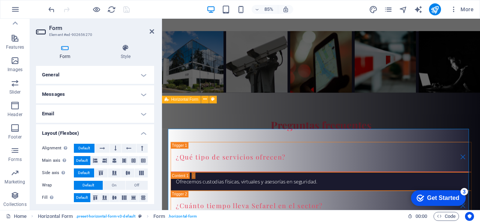
click at [62, 48] on icon at bounding box center [65, 48] width 58 height 8
click at [151, 33] on icon at bounding box center [152, 32] width 5 height 6
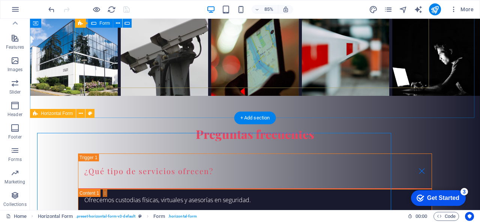
scroll to position [2047, 0]
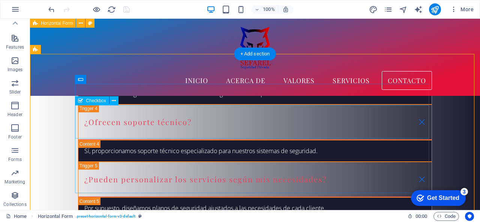
scroll to position [2085, 0]
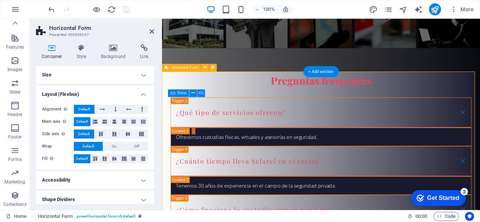
scroll to position [2070, 0]
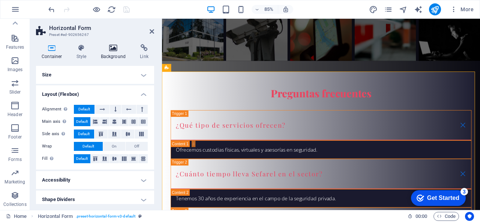
click at [119, 55] on h4 "Background" at bounding box center [114, 52] width 39 height 16
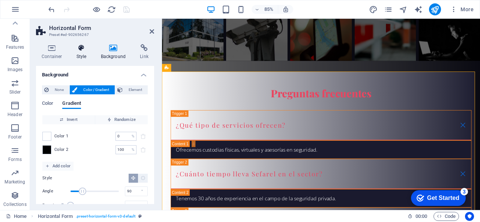
click at [78, 58] on h4 "Style" at bounding box center [83, 52] width 24 height 16
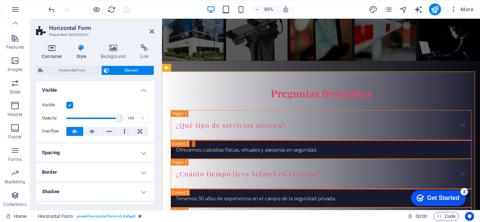
click at [59, 56] on h4 "Container" at bounding box center [53, 52] width 35 height 16
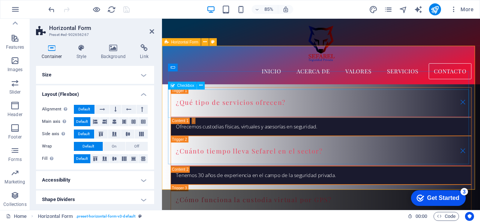
scroll to position [2074, 0]
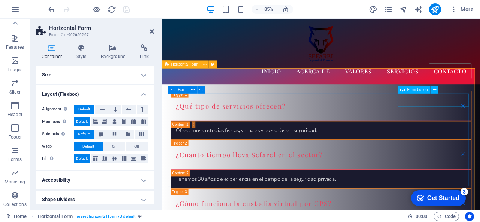
click div "Submit"
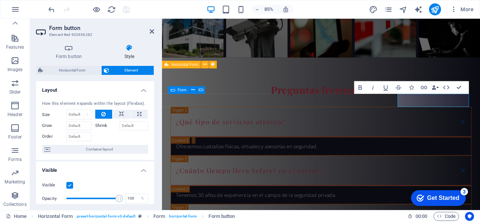
click button "Submit"
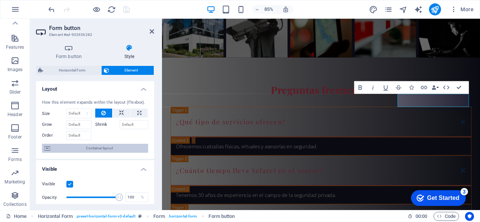
scroll to position [0, 0]
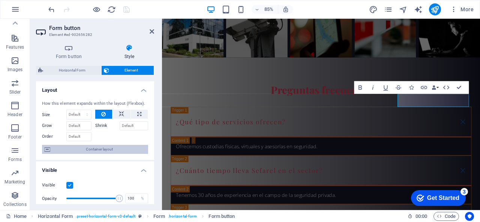
click at [101, 149] on span "Container layout" at bounding box center [99, 149] width 93 height 9
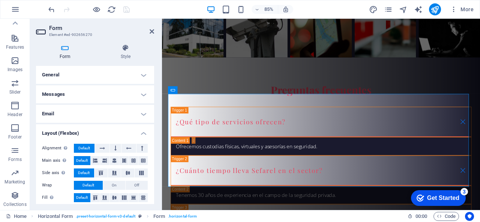
click at [68, 51] on icon at bounding box center [65, 48] width 58 height 8
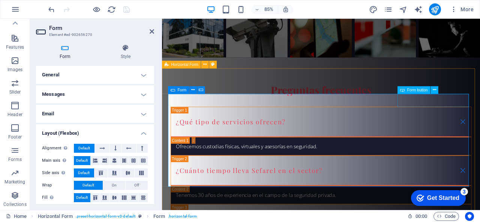
click div "Submit"
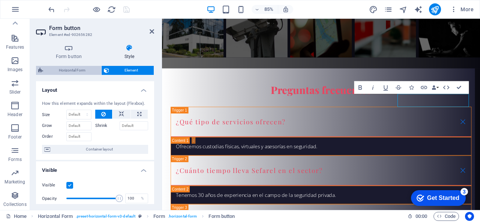
click at [84, 72] on span "Horizontal Form" at bounding box center [72, 70] width 54 height 9
select select "rem"
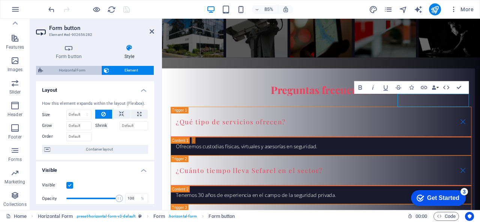
select select "rem"
select select "px"
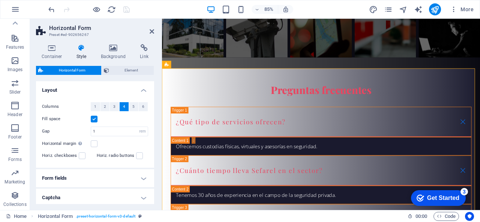
scroll to position [32, 0]
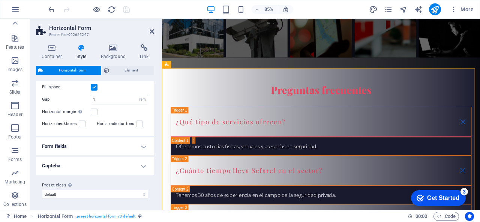
click at [94, 148] on h4 "Form fields" at bounding box center [95, 147] width 118 height 18
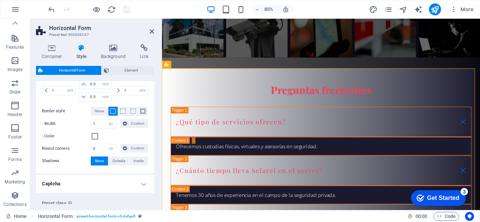
scroll to position [216, 0]
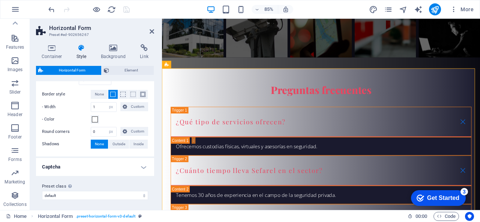
click at [107, 161] on h4 "Captcha" at bounding box center [95, 167] width 118 height 18
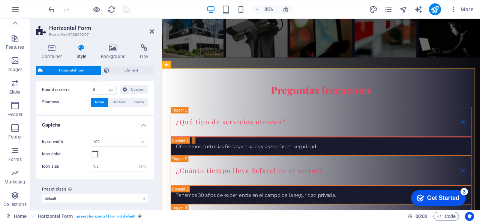
scroll to position [261, 0]
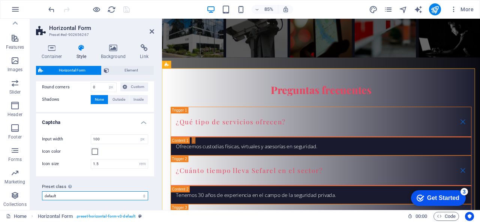
click at [110, 197] on select "default Add preset class" at bounding box center [95, 196] width 106 height 9
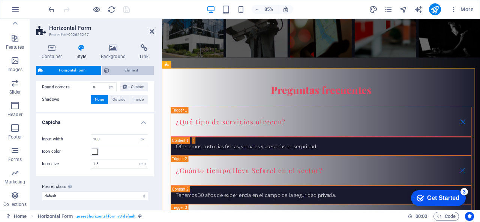
click at [131, 71] on span "Element" at bounding box center [131, 70] width 41 height 9
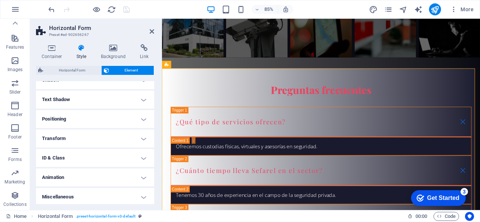
scroll to position [113, 0]
click at [112, 55] on h4 "Background" at bounding box center [114, 52] width 39 height 16
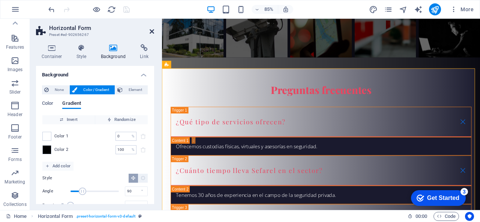
click at [153, 32] on icon at bounding box center [152, 32] width 5 height 6
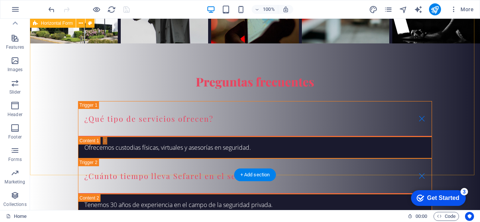
scroll to position [2160, 0]
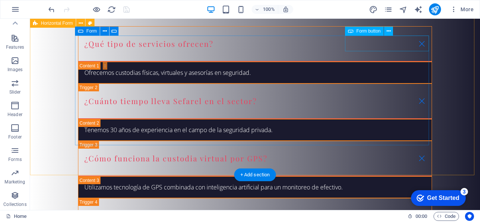
click div "Submit"
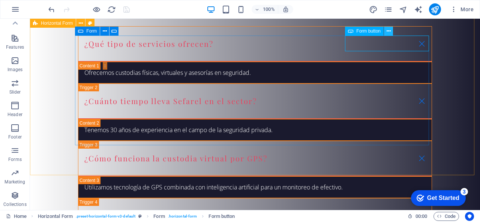
click at [391, 30] on button at bounding box center [388, 31] width 9 height 9
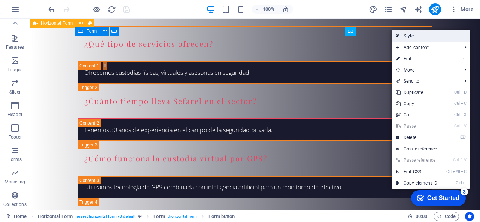
click at [408, 37] on link "Style" at bounding box center [431, 35] width 78 height 11
select select "rem"
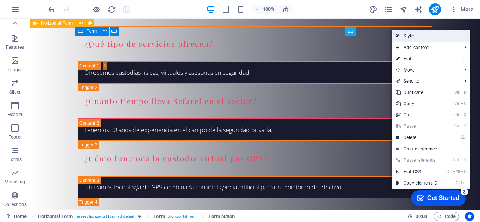
select select "rem"
select select "px"
select select "rem"
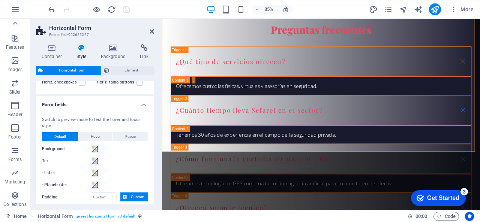
scroll to position [0, 0]
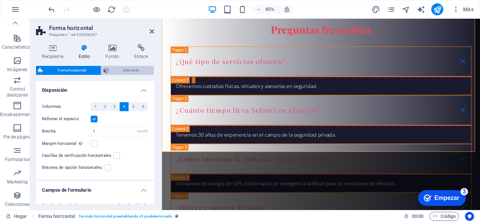
click at [139, 68] on font "Elemento" at bounding box center [131, 70] width 16 height 4
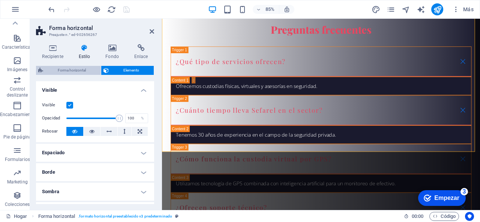
click at [79, 74] on span "Forma horizontal" at bounding box center [71, 70] width 53 height 9
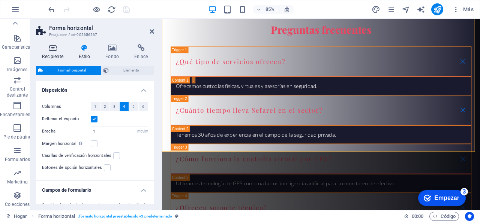
click at [61, 57] on font "Recipiente" at bounding box center [52, 56] width 21 height 5
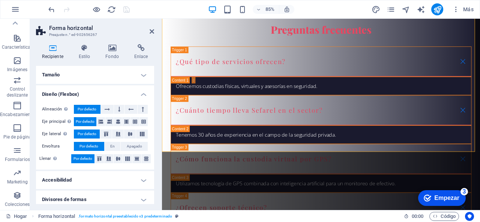
click at [85, 72] on h4 "Tamaño" at bounding box center [95, 75] width 118 height 18
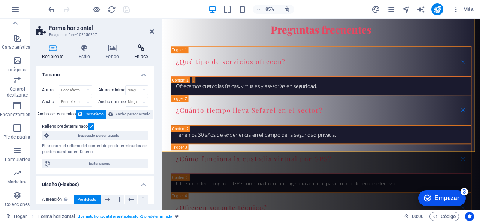
click at [137, 50] on icon at bounding box center [141, 48] width 26 height 8
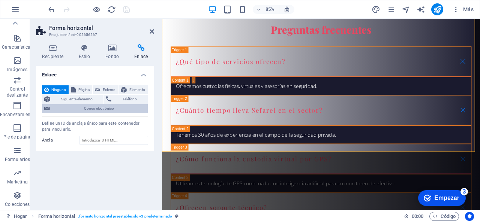
click at [92, 107] on font "Correo electrónico" at bounding box center [99, 109] width 30 height 4
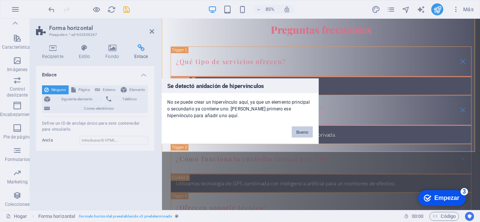
drag, startPoint x: 298, startPoint y: 133, endPoint x: 162, endPoint y: 132, distance: 135.8
click at [298, 133] on font "Bueno" at bounding box center [302, 132] width 12 height 5
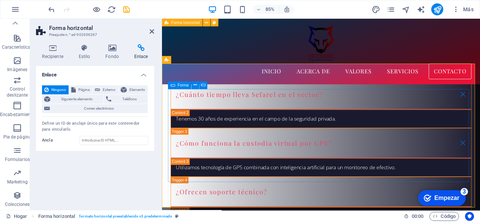
scroll to position [2070, 0]
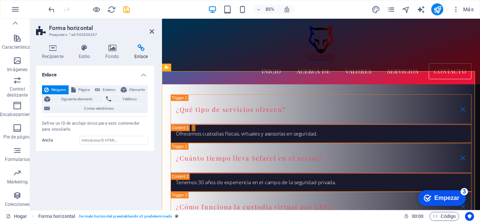
click at [150, 28] on h2 "Forma horizontal" at bounding box center [101, 28] width 105 height 7
click at [150, 32] on icon at bounding box center [152, 32] width 5 height 6
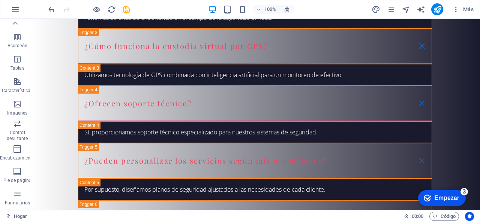
scroll to position [0, 0]
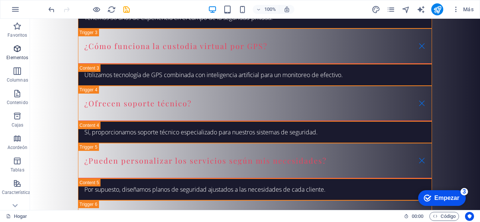
click at [18, 49] on icon "button" at bounding box center [17, 48] width 9 height 9
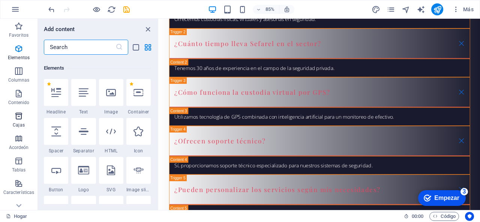
scroll to position [141, 0]
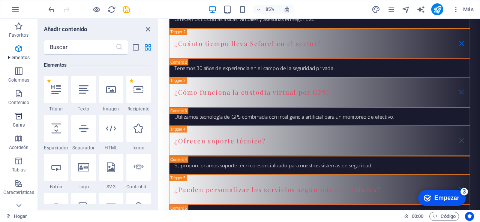
click at [19, 119] on icon "button" at bounding box center [18, 116] width 9 height 9
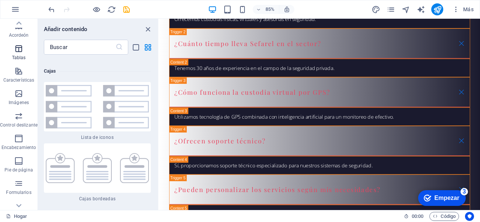
scroll to position [146, 0]
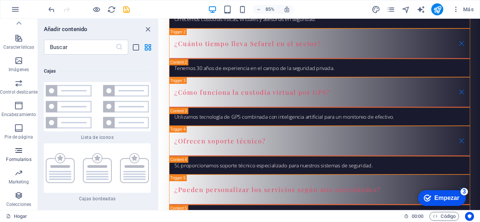
click at [20, 150] on icon "button" at bounding box center [18, 150] width 9 height 9
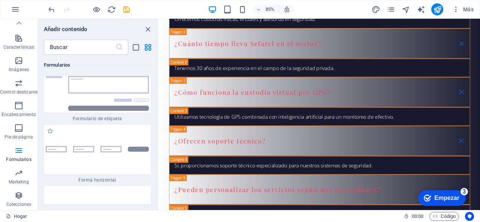
scroll to position [11344, 0]
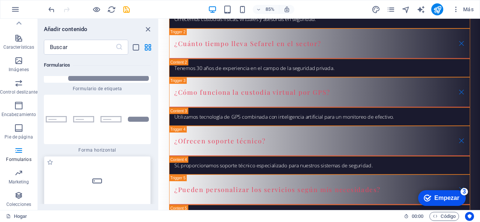
click at [127, 156] on div at bounding box center [97, 181] width 107 height 50
click at [111, 156] on div at bounding box center [97, 181] width 107 height 50
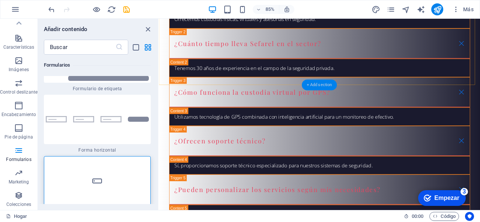
click at [310, 85] on div "+ Add section" at bounding box center [319, 85] width 35 height 11
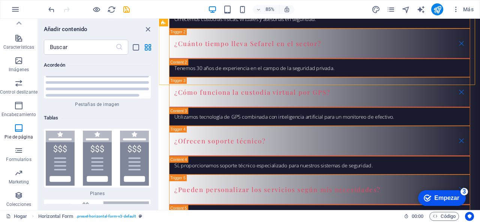
scroll to position [2541, 0]
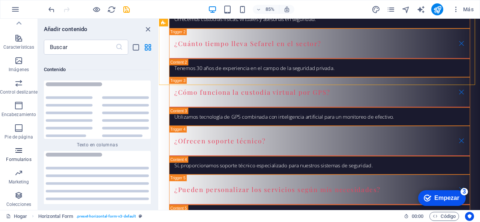
click at [19, 159] on font "Formularios" at bounding box center [18, 159] width 25 height 5
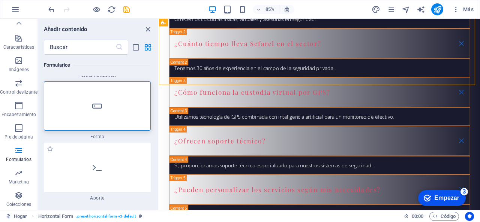
scroll to position [11382, 0]
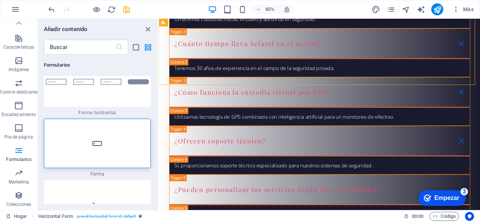
click at [119, 119] on div at bounding box center [97, 144] width 107 height 50
click at [159, 98] on div "Drag here to replace the existing content. Press “Ctrl” if you want to create a…" at bounding box center [319, 115] width 321 height 192
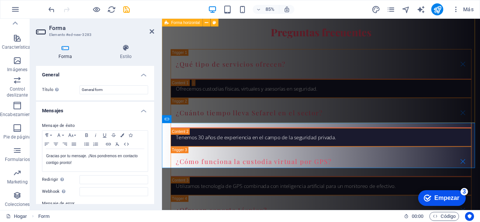
scroll to position [2179, 0]
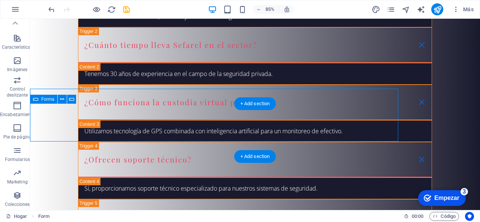
scroll to position [2231, 0]
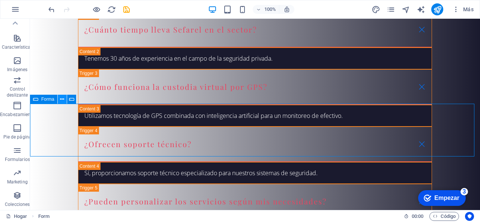
click at [61, 101] on icon at bounding box center [62, 100] width 4 height 8
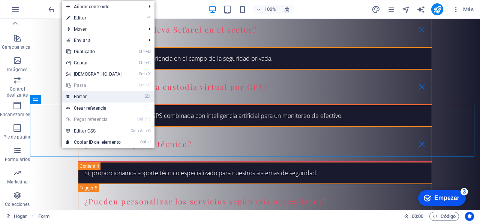
click at [91, 95] on link "⌦ Borrar" at bounding box center [94, 96] width 65 height 11
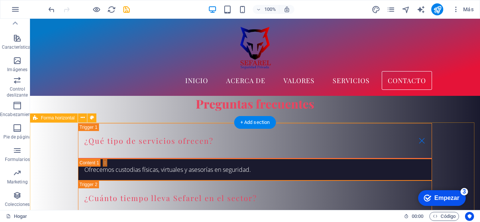
scroll to position [2006, 0]
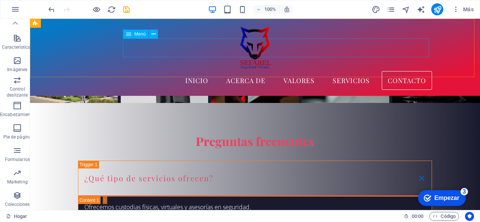
click at [407, 71] on nav "Inicio Acerca de Valores Servicios Contacto" at bounding box center [255, 80] width 354 height 19
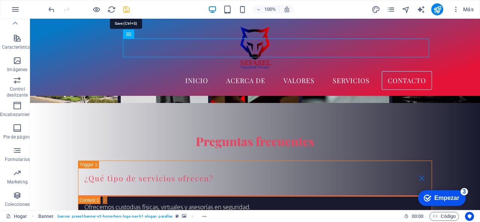
click at [129, 12] on icon "ahorrar" at bounding box center [126, 9] width 9 height 9
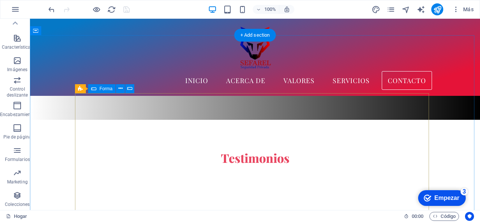
scroll to position [1635, 0]
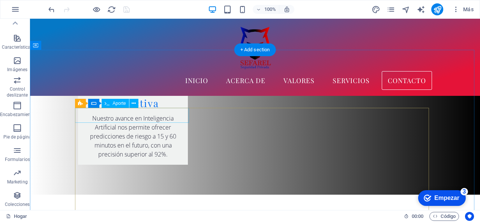
click div
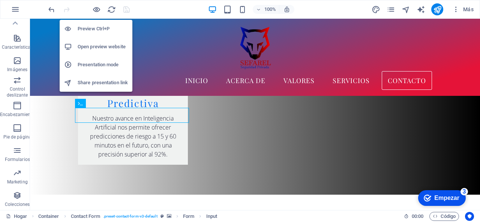
click at [95, 27] on h6 "Preview Ctrl+P" at bounding box center [103, 28] width 50 height 9
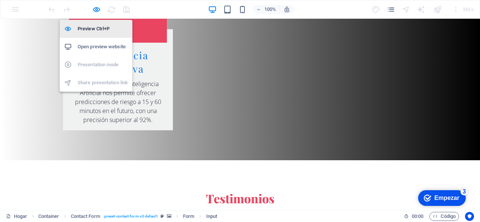
scroll to position [1530, 0]
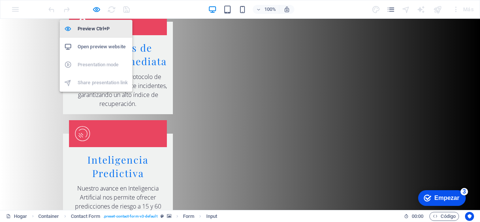
click at [95, 27] on h6 "Preview Ctrl+P" at bounding box center [103, 28] width 50 height 9
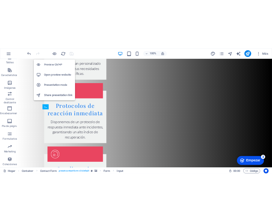
scroll to position [1635, 0]
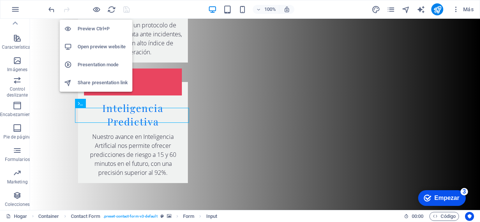
click at [88, 48] on h6 "Open preview website" at bounding box center [103, 46] width 50 height 9
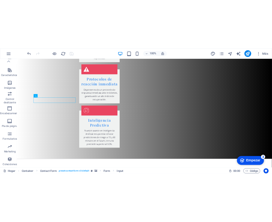
scroll to position [1620, 0]
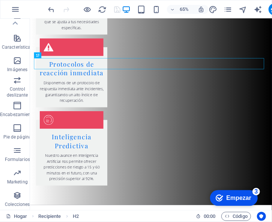
scroll to position [1620, 0]
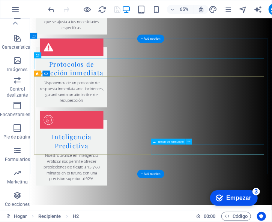
click div "Enviar consulta"
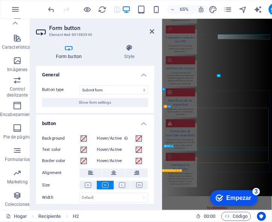
click div "He leído y comprendido la política de privacidad."
drag, startPoint x: 233, startPoint y: 453, endPoint x: 396, endPoint y: 220, distance: 284.3
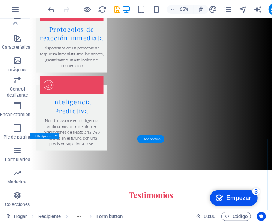
click div "He leído y comprendido la política de privacidad."
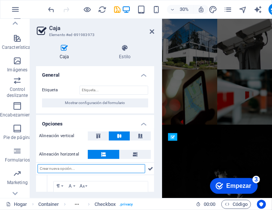
scroll to position [1907, 0]
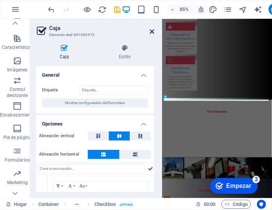
click at [152, 32] on icon at bounding box center [152, 32] width 5 height 6
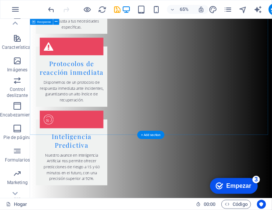
scroll to position [1682, 0]
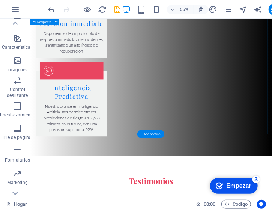
drag, startPoint x: 171, startPoint y: 155, endPoint x: 141, endPoint y: 119, distance: 46.3
click at [141, 119] on div "H2 Bandera Bandera Recipiente H3 Barra de menú Logo Menú Espaciador Marcador de…" at bounding box center [151, 108] width 242 height 179
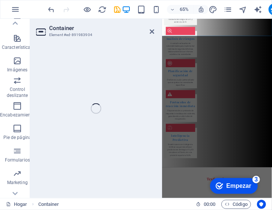
scroll to position [1803, 0]
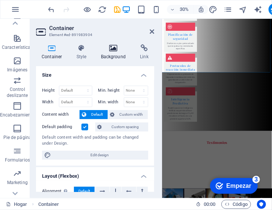
click at [109, 54] on h4 "Background" at bounding box center [114, 52] width 39 height 16
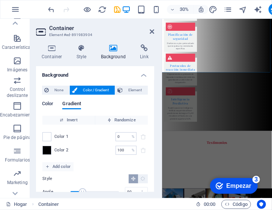
click at [51, 101] on div "Color Gradient Color Invert Randomize Color 1 0 % ​ Color 2 100 % ​ Add color S…" at bounding box center [95, 155] width 106 height 120
click at [50, 104] on span "Color" at bounding box center [47, 104] width 11 height 11
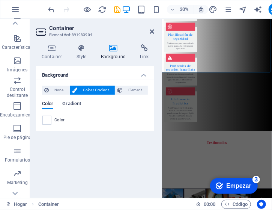
click at [77, 104] on span "Gradient" at bounding box center [71, 104] width 19 height 11
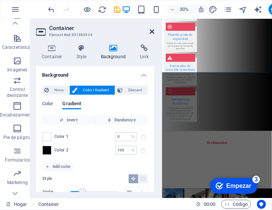
click at [151, 31] on icon at bounding box center [152, 32] width 5 height 6
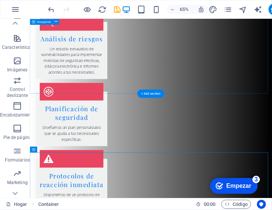
scroll to position [1532, 0]
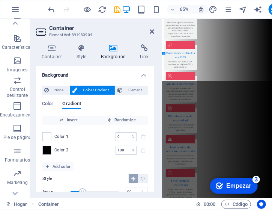
scroll to position [1653, 0]
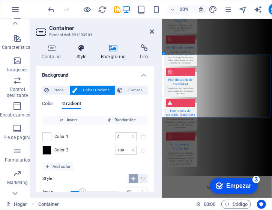
click at [81, 52] on h4 "Style" at bounding box center [83, 52] width 24 height 16
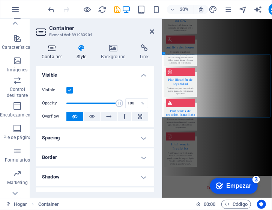
click at [52, 50] on icon at bounding box center [52, 48] width 32 height 8
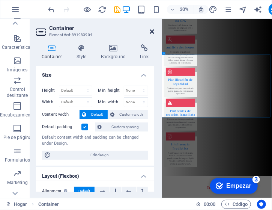
click at [151, 29] on icon at bounding box center [152, 32] width 5 height 6
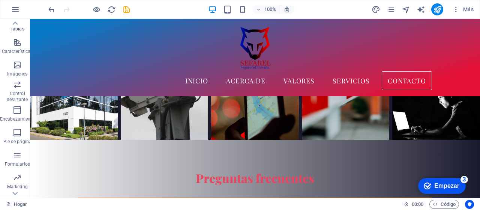
scroll to position [158, 0]
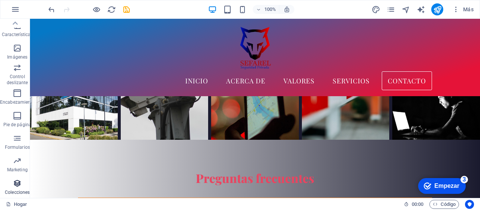
click at [18, 183] on icon "button" at bounding box center [17, 183] width 9 height 9
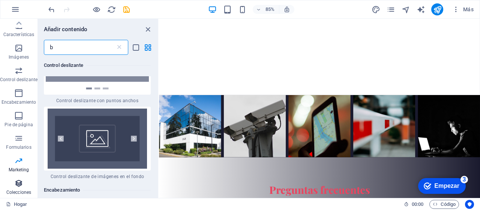
scroll to position [0, 0]
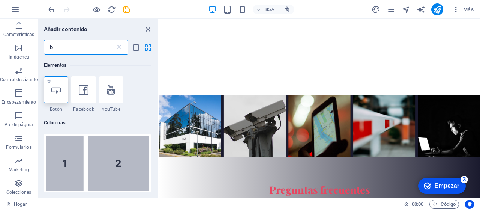
type input "b"
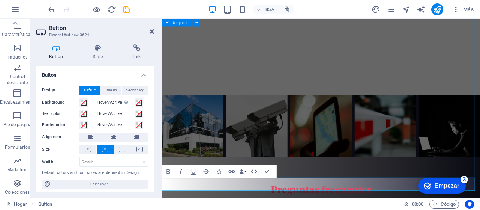
scroll to position [1945, 0]
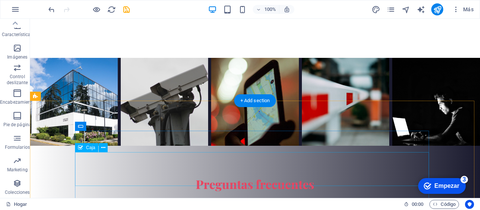
scroll to position [2065, 0]
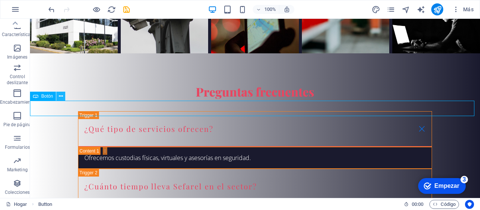
click at [62, 97] on icon at bounding box center [61, 96] width 4 height 8
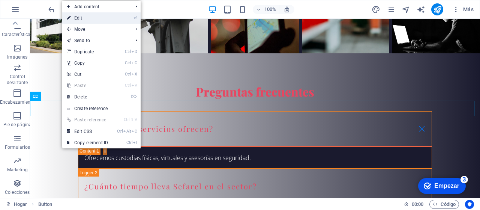
click at [103, 16] on link "⏎ Edit" at bounding box center [87, 17] width 50 height 11
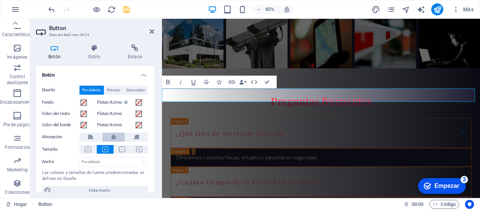
click at [114, 137] on icon at bounding box center [113, 136] width 5 height 9
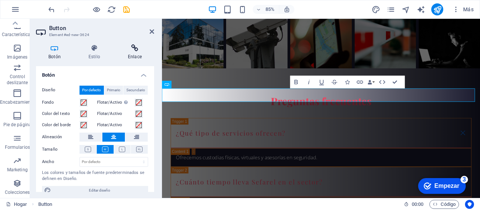
click at [139, 54] on font "Enlace" at bounding box center [135, 56] width 14 height 5
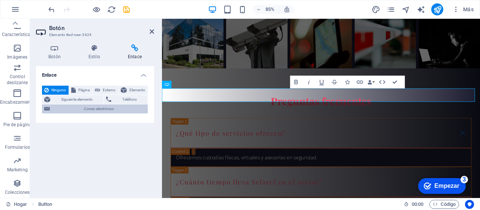
click at [103, 105] on span "Correo electrónico" at bounding box center [98, 108] width 93 height 9
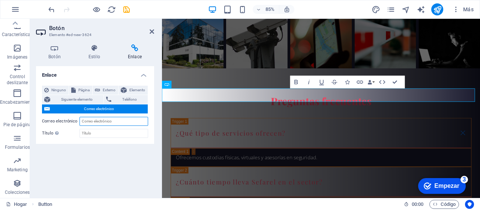
click at [101, 121] on input "Correo electrónico" at bounding box center [114, 121] width 69 height 9
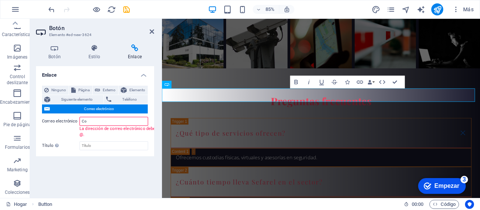
type input "C"
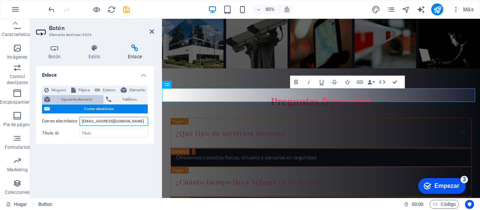
type input "[EMAIL_ADDRESS][DOMAIN_NAME]"
click at [86, 98] on font "Siguiente elemento" at bounding box center [77, 99] width 32 height 4
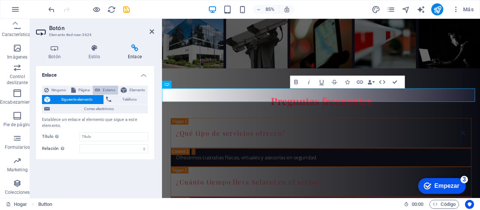
click at [110, 91] on font "Externo" at bounding box center [109, 90] width 13 height 4
select select "blank"
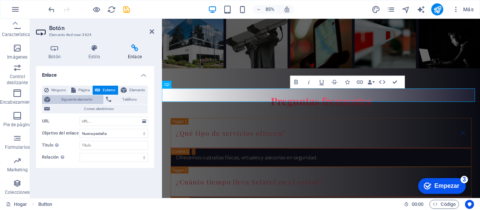
click at [93, 101] on span "Siguiente elemento" at bounding box center [77, 99] width 49 height 9
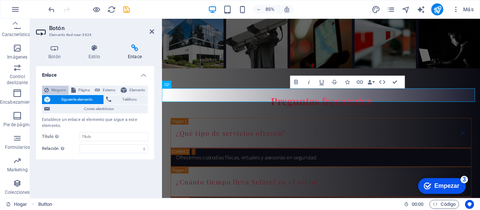
click at [58, 90] on font "Ninguno" at bounding box center [58, 90] width 15 height 4
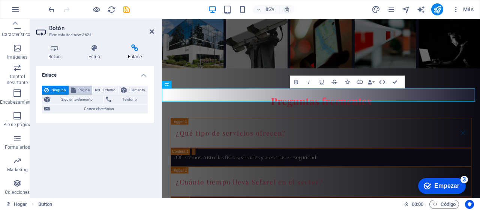
click at [83, 90] on font "Página" at bounding box center [83, 90] width 11 height 4
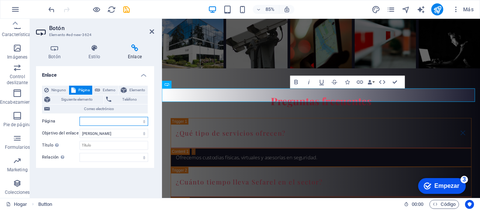
select select
click at [106, 91] on font "Externo" at bounding box center [109, 90] width 13 height 4
select select "blank"
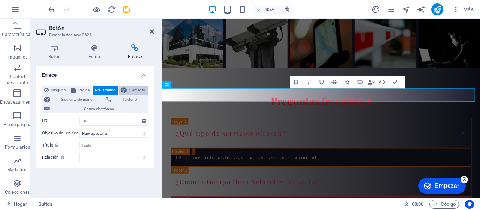
click at [127, 90] on button "Elemento" at bounding box center [133, 90] width 29 height 9
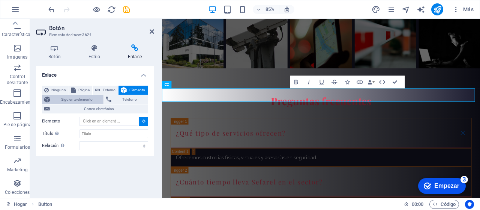
click at [82, 99] on font "Siguiente elemento" at bounding box center [77, 99] width 32 height 4
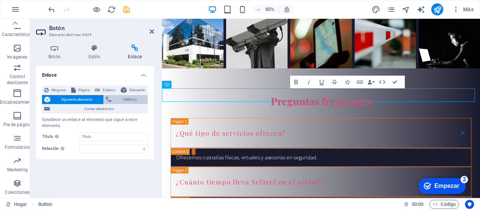
click at [119, 100] on span "Teléfono" at bounding box center [130, 99] width 32 height 9
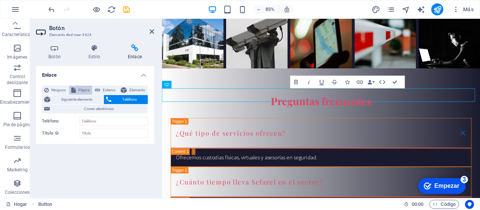
drag, startPoint x: 62, startPoint y: 89, endPoint x: 69, endPoint y: 89, distance: 6.8
click at [62, 89] on font "Ninguno" at bounding box center [58, 90] width 15 height 4
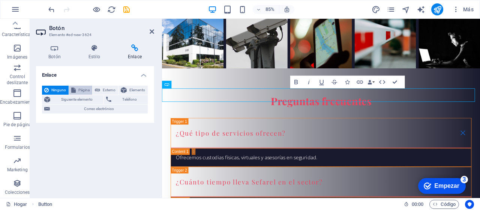
click at [75, 89] on icon at bounding box center [73, 90] width 5 height 9
select select
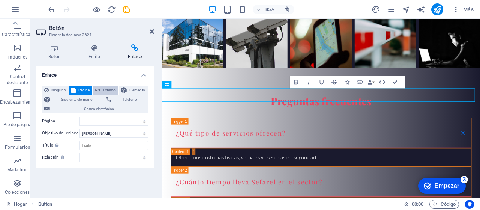
click at [108, 90] on font "Externo" at bounding box center [109, 90] width 13 height 4
select select "blank"
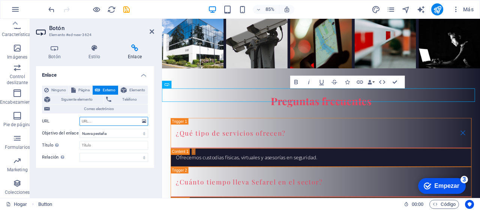
click at [95, 120] on input "URL" at bounding box center [114, 121] width 69 height 9
paste input "mailto:contacto@sefarel.mx?subject=Consulta&body=Escribe tu mensaje aquí"
type input "mailto:contacto@sefarel.mx?subject=Consulta&body=Escribe tu mensaje aquí"
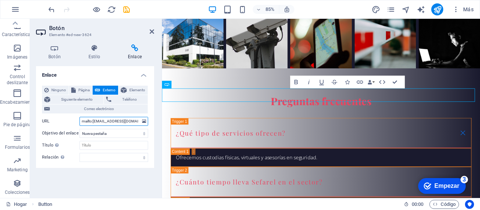
click at [120, 120] on input "mailto:contacto@sefarel.mx?subject=Consulta&body=Escribe tu mensaje aquí" at bounding box center [114, 121] width 69 height 9
paste input "mailto:contacto@sefarel.mx?subject=Consulta&body=Escribe tu mensaje aquí"
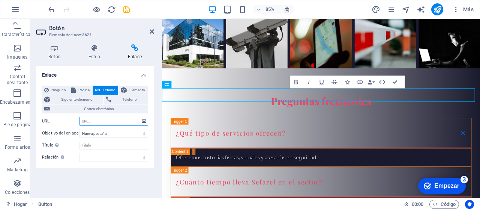
type input "mailto:contacto@sefarel.mx?subject=Consulta&body=Escribe tu mensaje aquí"
click at [126, 9] on icon "ahorrar" at bounding box center [126, 9] width 9 height 9
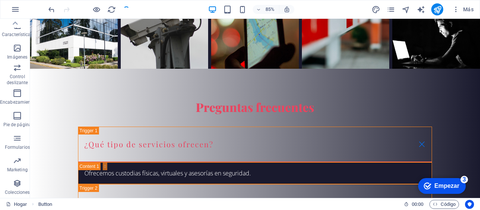
scroll to position [2065, 0]
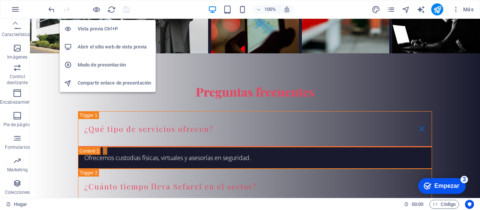
click at [92, 46] on font "Abrir el sitio web de vista previa" at bounding box center [112, 47] width 69 height 6
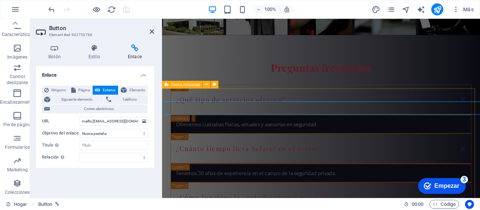
scroll to position [2050, 0]
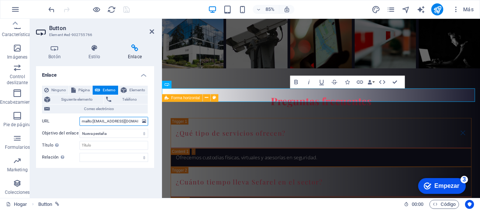
click at [99, 121] on input "mailto:contacto@sefarel.mx?subject=Consulta&body=Escribe tu mensaje aquí" at bounding box center [114, 121] width 69 height 9
drag, startPoint x: 81, startPoint y: 122, endPoint x: 162, endPoint y: 128, distance: 80.5
click at [162, 128] on aside "Botón Elemento #ed-902755766 Botón Estilo Enlace Botón Diseño Por defecto Prima…" at bounding box center [96, 108] width 132 height 179
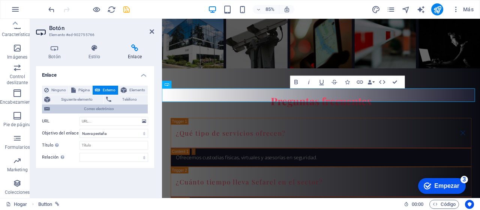
click at [123, 109] on span "Correo electrónico" at bounding box center [98, 108] width 93 height 9
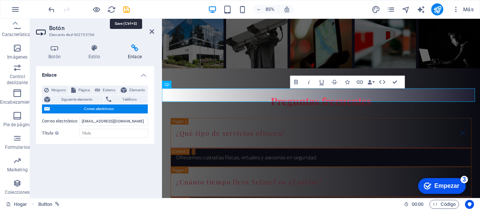
drag, startPoint x: 129, startPoint y: 9, endPoint x: 137, endPoint y: 15, distance: 10.5
click at [129, 9] on icon "ahorrar" at bounding box center [126, 9] width 9 height 9
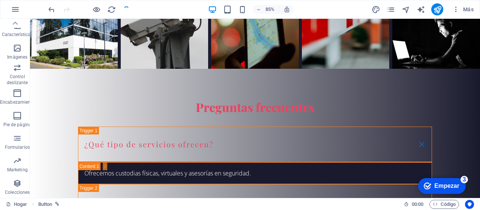
scroll to position [2065, 0]
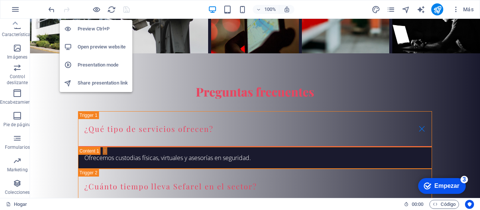
click at [87, 50] on h6 "Open preview website" at bounding box center [103, 46] width 50 height 9
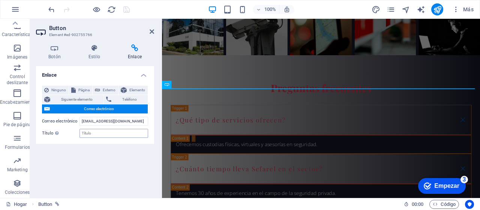
scroll to position [2050, 0]
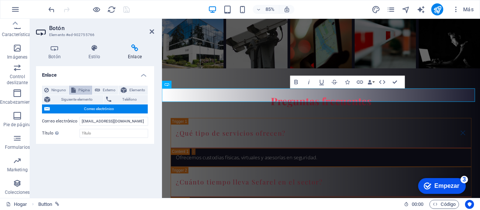
click at [84, 91] on font "Página" at bounding box center [83, 90] width 11 height 4
select select
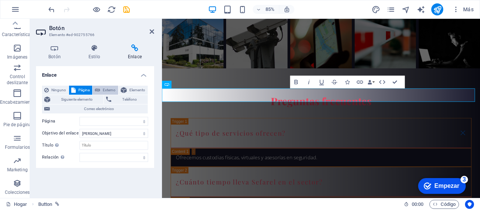
click at [107, 88] on font "Externo" at bounding box center [109, 90] width 13 height 4
select select "blank"
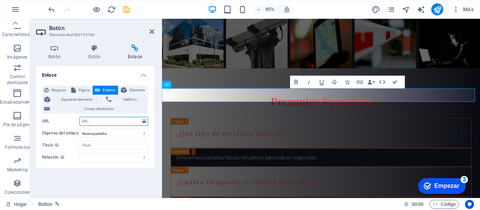
click at [116, 120] on input "URL" at bounding box center [114, 121] width 69 height 9
drag, startPoint x: 116, startPoint y: 120, endPoint x: 106, endPoint y: 121, distance: 9.8
click at [106, 121] on input "URL" at bounding box center [114, 121] width 69 height 9
click at [105, 120] on input "URL" at bounding box center [114, 121] width 69 height 9
paste input "mailto:contacto@sefarel.mx?subject=Consulta&body=Escribe tu mensaje aquí"
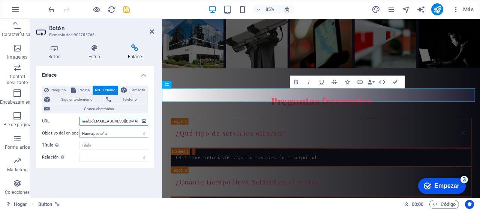
scroll to position [0, 75]
type input "mailto:contacto@sefarel.mx?subject=Consulta&body=Escribe tu mensaje aquí"
click at [154, 32] on icon at bounding box center [152, 32] width 5 height 6
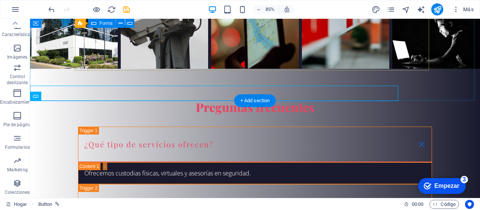
scroll to position [2065, 0]
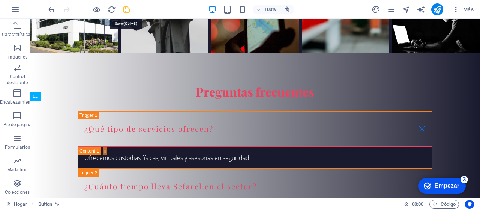
click at [129, 12] on icon "ahorrar" at bounding box center [126, 9] width 9 height 9
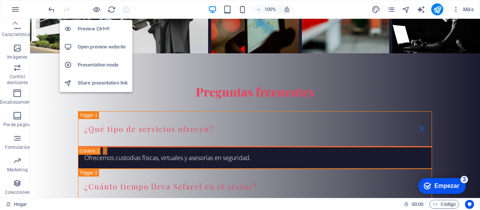
click at [94, 52] on li "Open preview website" at bounding box center [96, 47] width 73 height 18
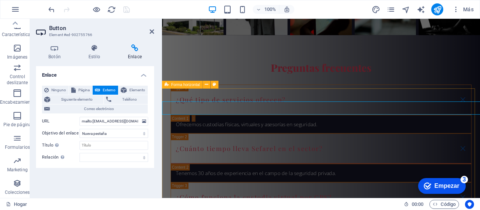
scroll to position [2050, 0]
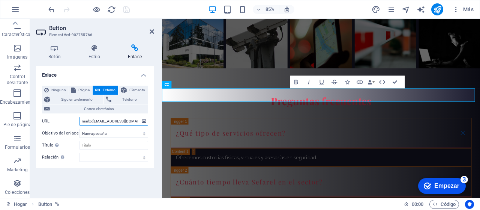
click at [105, 123] on input "mailto:contacto@sefarel.mx?subject=Consulta&body=Escribe tu mensaje aquí" at bounding box center [114, 121] width 69 height 9
paste input "mailto:contacto@sefarel.mx?subject=Consulta&body=Escribe tu mensaje aquí"
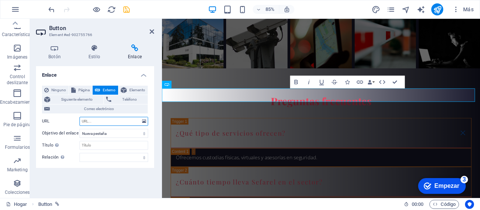
type input "mailto:contacto@sefarel.mx?subject=Consulta&body=Escribe tu mensaje aquí"
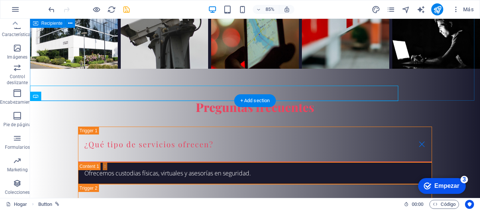
scroll to position [2065, 0]
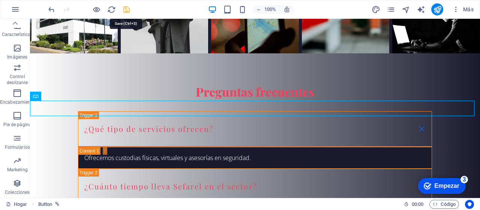
click at [127, 9] on icon "ahorrar" at bounding box center [126, 9] width 9 height 9
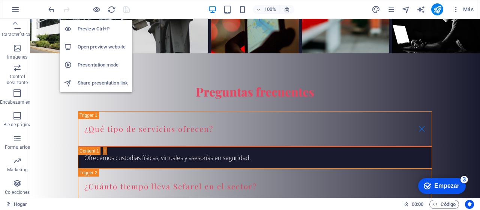
click at [87, 47] on h6 "Open preview website" at bounding box center [103, 46] width 50 height 9
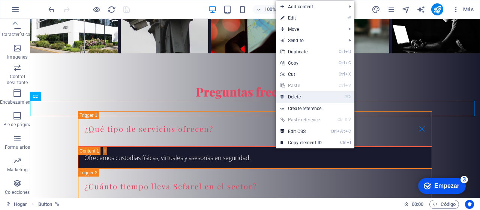
drag, startPoint x: 307, startPoint y: 101, endPoint x: 277, endPoint y: 81, distance: 35.6
click at [272, 101] on link "⌦ Delete" at bounding box center [301, 96] width 50 height 11
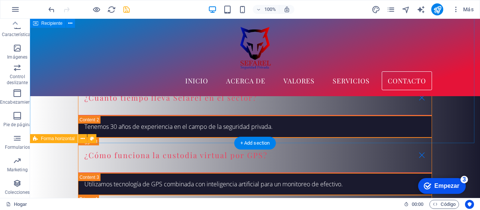
scroll to position [2023, 0]
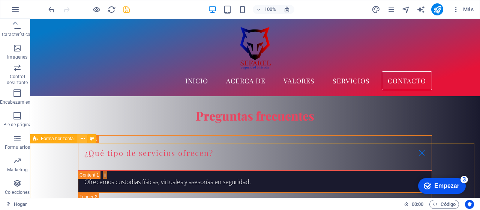
click at [81, 137] on icon at bounding box center [83, 139] width 4 height 8
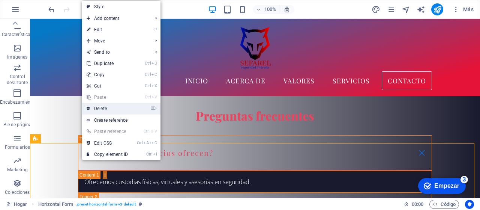
click at [120, 105] on link "⌦ Delete" at bounding box center [107, 108] width 50 height 11
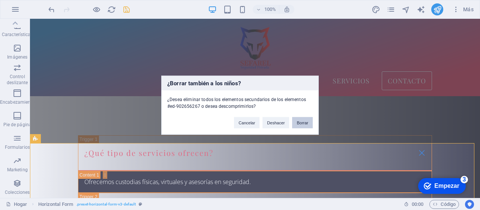
click at [272, 123] on font "Borrar" at bounding box center [303, 122] width 12 height 5
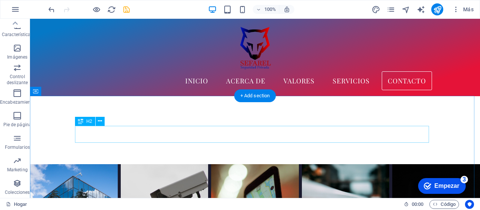
scroll to position [1798, 0]
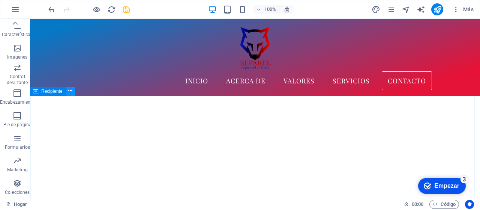
click at [69, 90] on icon at bounding box center [70, 91] width 4 height 8
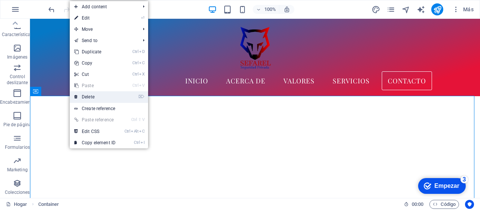
click at [107, 96] on link "⌦ Delete" at bounding box center [95, 96] width 50 height 11
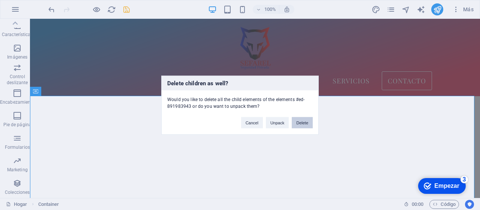
click at [272, 122] on button "Delete" at bounding box center [302, 122] width 21 height 11
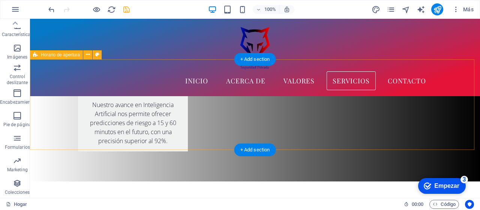
scroll to position [1535, 0]
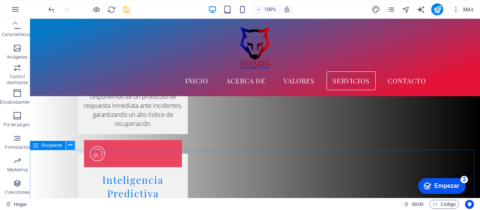
click at [71, 146] on icon at bounding box center [70, 145] width 4 height 8
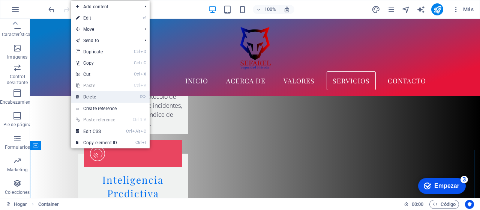
click at [127, 99] on li "⌦ Delete" at bounding box center [110, 97] width 78 height 12
click at [88, 97] on link "⌦ Delete" at bounding box center [96, 96] width 50 height 11
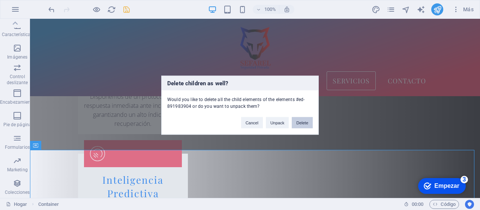
click at [272, 120] on button "Delete" at bounding box center [302, 122] width 21 height 11
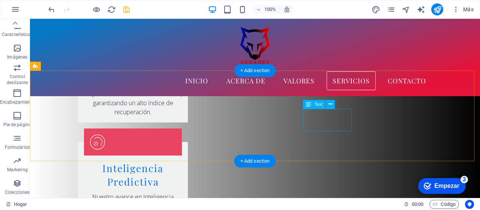
scroll to position [1485, 0]
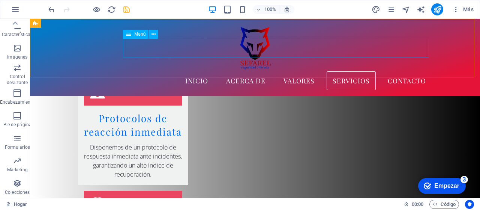
click at [272, 71] on nav "Inicio Acerca de Valores Servicios Contacto" at bounding box center [255, 80] width 354 height 19
drag, startPoint x: 405, startPoint y: 48, endPoint x: 316, endPoint y: 53, distance: 89.4
click at [272, 71] on nav "Inicio Acerca de Valores Servicios Contacto" at bounding box center [255, 80] width 354 height 19
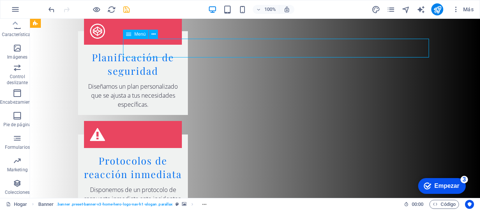
select select
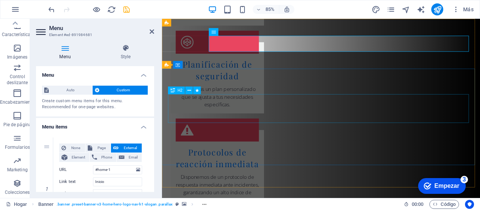
scroll to position [0, 0]
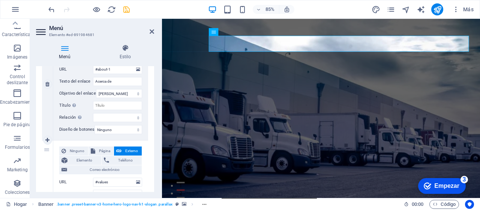
scroll to position [263, 0]
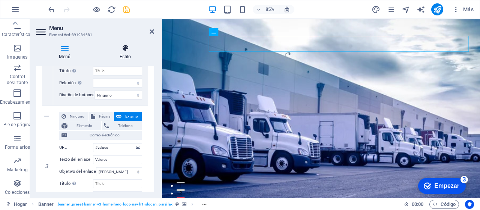
click at [127, 57] on font "Estilo" at bounding box center [126, 56] width 12 height 5
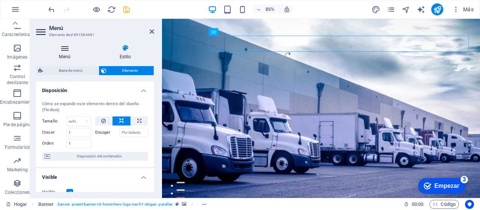
click at [72, 52] on h4 "Menú" at bounding box center [66, 52] width 60 height 16
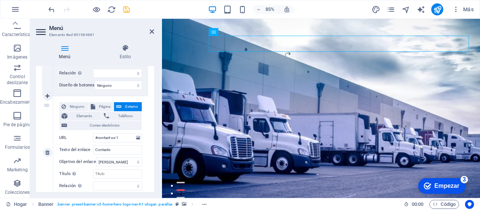
scroll to position [488, 0]
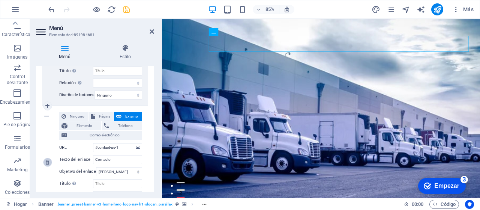
click at [48, 163] on icon at bounding box center [47, 161] width 4 height 5
select select
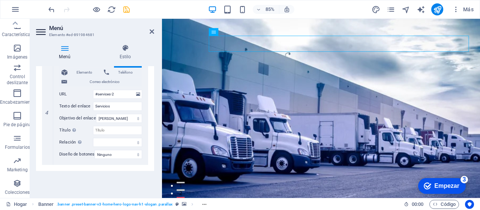
scroll to position [428, 0]
click at [151, 33] on icon at bounding box center [152, 32] width 5 height 6
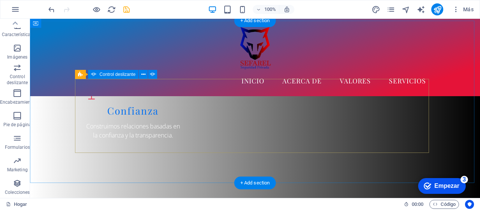
scroll to position [787, 0]
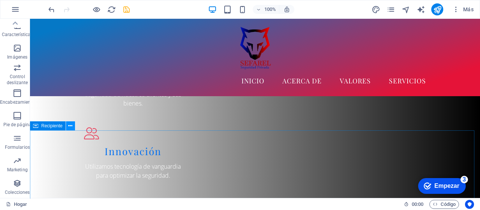
click at [68, 126] on icon at bounding box center [70, 126] width 4 height 8
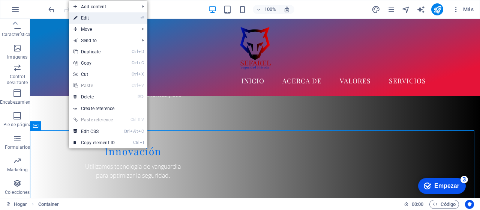
click at [131, 18] on li "⏎ Edit" at bounding box center [108, 17] width 78 height 11
click at [90, 17] on link "⏎ Edit" at bounding box center [94, 17] width 50 height 11
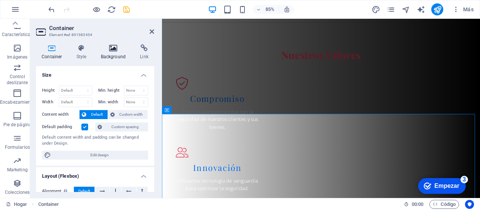
click at [115, 52] on h4 "Background" at bounding box center [114, 52] width 39 height 16
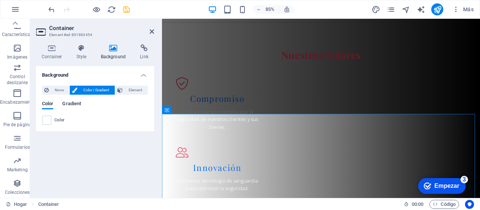
click at [79, 104] on span "Gradient" at bounding box center [71, 104] width 19 height 11
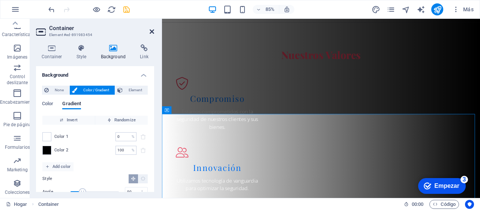
drag, startPoint x: 151, startPoint y: 30, endPoint x: 173, endPoint y: 66, distance: 41.2
click at [151, 30] on icon at bounding box center [152, 32] width 5 height 6
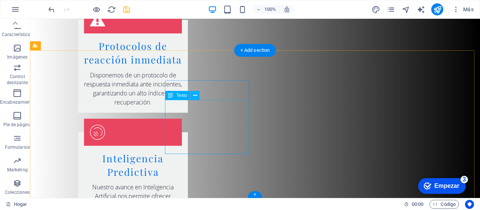
scroll to position [1635, 0]
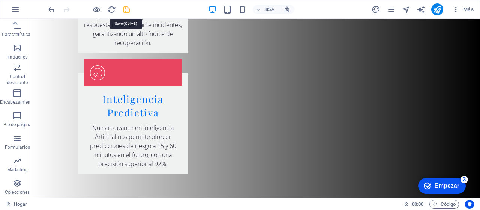
click at [125, 8] on icon "ahorrar" at bounding box center [126, 9] width 9 height 9
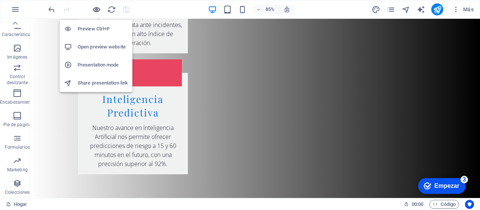
click at [95, 11] on icon "button" at bounding box center [96, 9] width 9 height 9
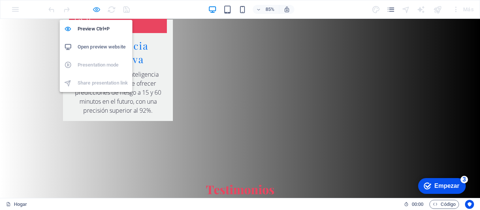
scroll to position [1530, 0]
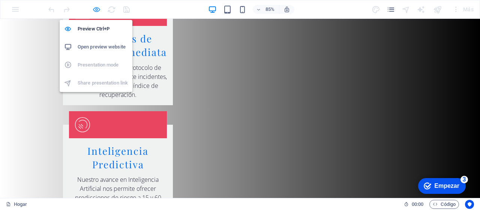
click at [96, 11] on icon "button" at bounding box center [96, 9] width 9 height 9
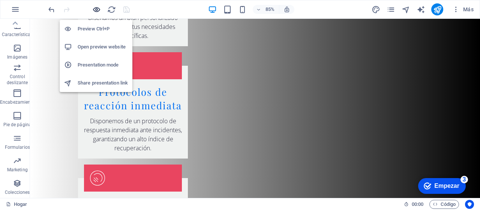
scroll to position [1635, 0]
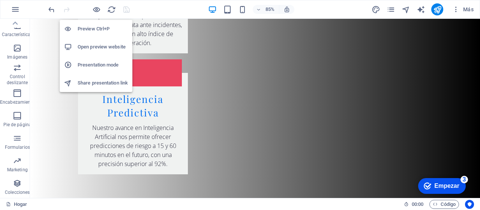
click at [96, 53] on li "Open preview website" at bounding box center [96, 47] width 73 height 18
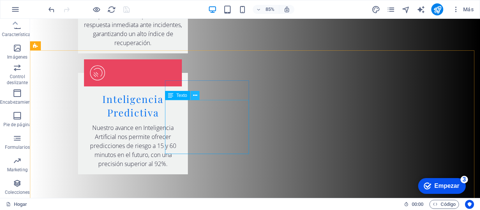
click at [193, 96] on icon at bounding box center [195, 96] width 4 height 8
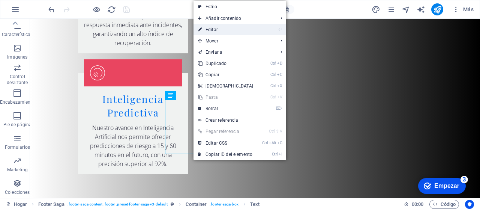
click at [215, 30] on font "Editar" at bounding box center [212, 29] width 12 height 5
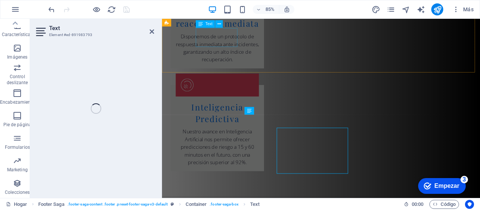
scroll to position [1588, 0]
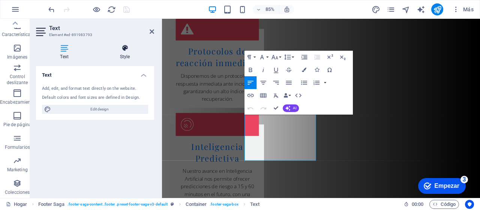
click at [122, 52] on h4 "Style" at bounding box center [125, 52] width 59 height 16
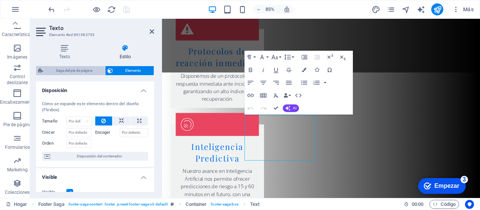
click at [88, 69] on font "Saga del pie de página" at bounding box center [74, 70] width 36 height 4
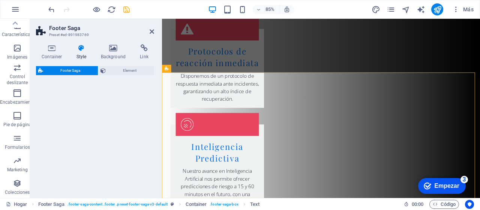
select select "rem"
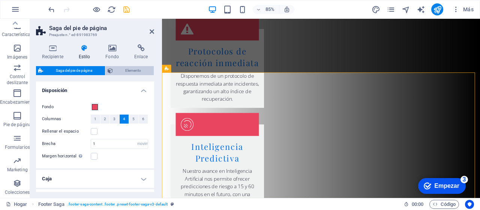
click at [121, 68] on span "Elemento" at bounding box center [133, 70] width 37 height 9
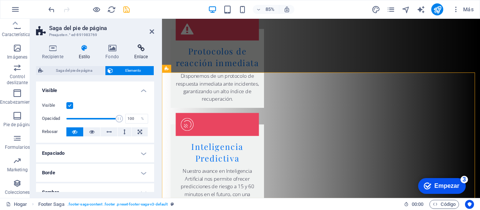
click at [139, 49] on icon at bounding box center [141, 48] width 26 height 8
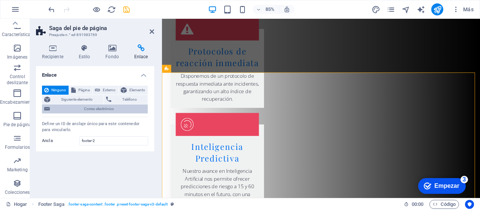
click at [92, 110] on font "Correo electrónico" at bounding box center [99, 109] width 30 height 4
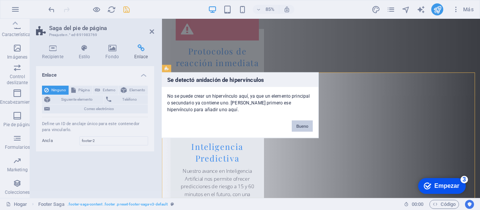
click at [272, 125] on font "Bueno" at bounding box center [302, 125] width 12 height 5
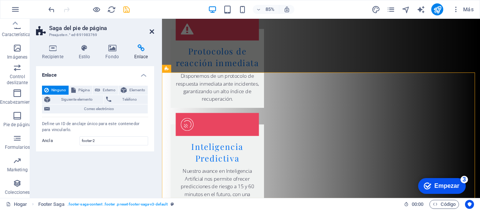
click at [150, 31] on icon at bounding box center [152, 32] width 5 height 6
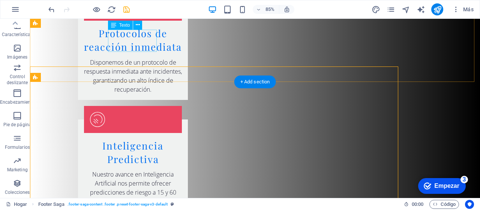
scroll to position [1603, 0]
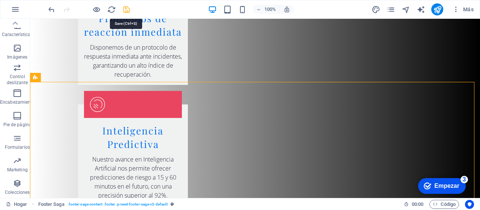
click at [128, 9] on icon "ahorrar" at bounding box center [126, 9] width 9 height 9
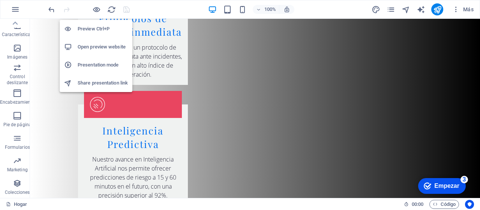
click at [100, 62] on h6 "Presentation mode" at bounding box center [103, 64] width 50 height 9
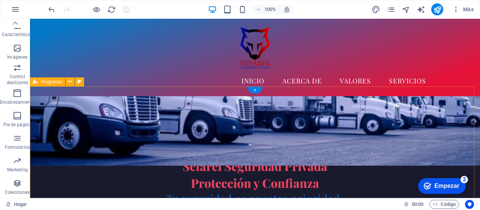
scroll to position [0, 0]
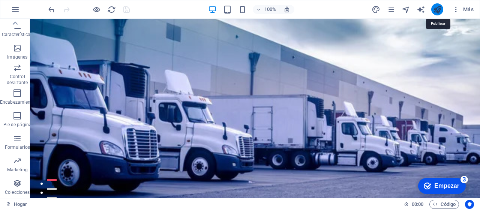
click at [272, 12] on icon "publicar" at bounding box center [437, 9] width 9 height 9
